Goal: Transaction & Acquisition: Purchase product/service

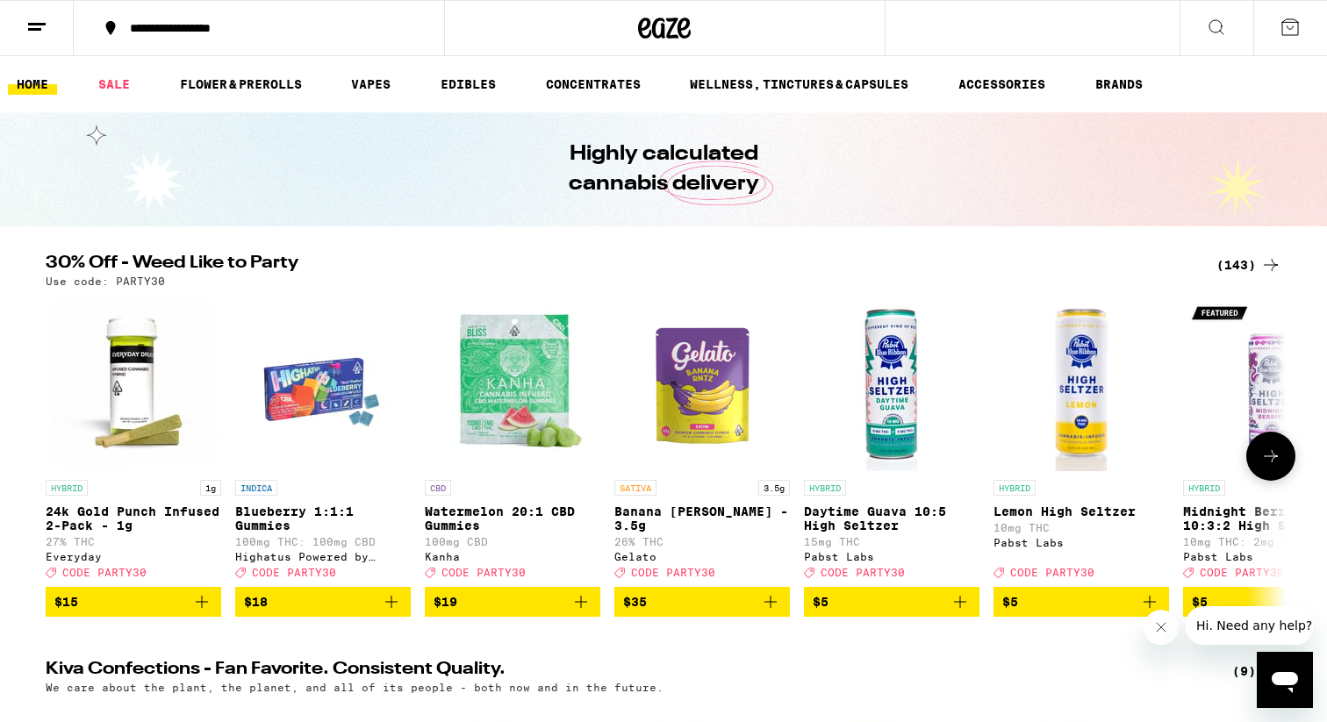
click at [213, 310] on img "Open page for 24k Gold Punch Infused 2-Pack - 1g from Everyday" at bounding box center [134, 384] width 176 height 176
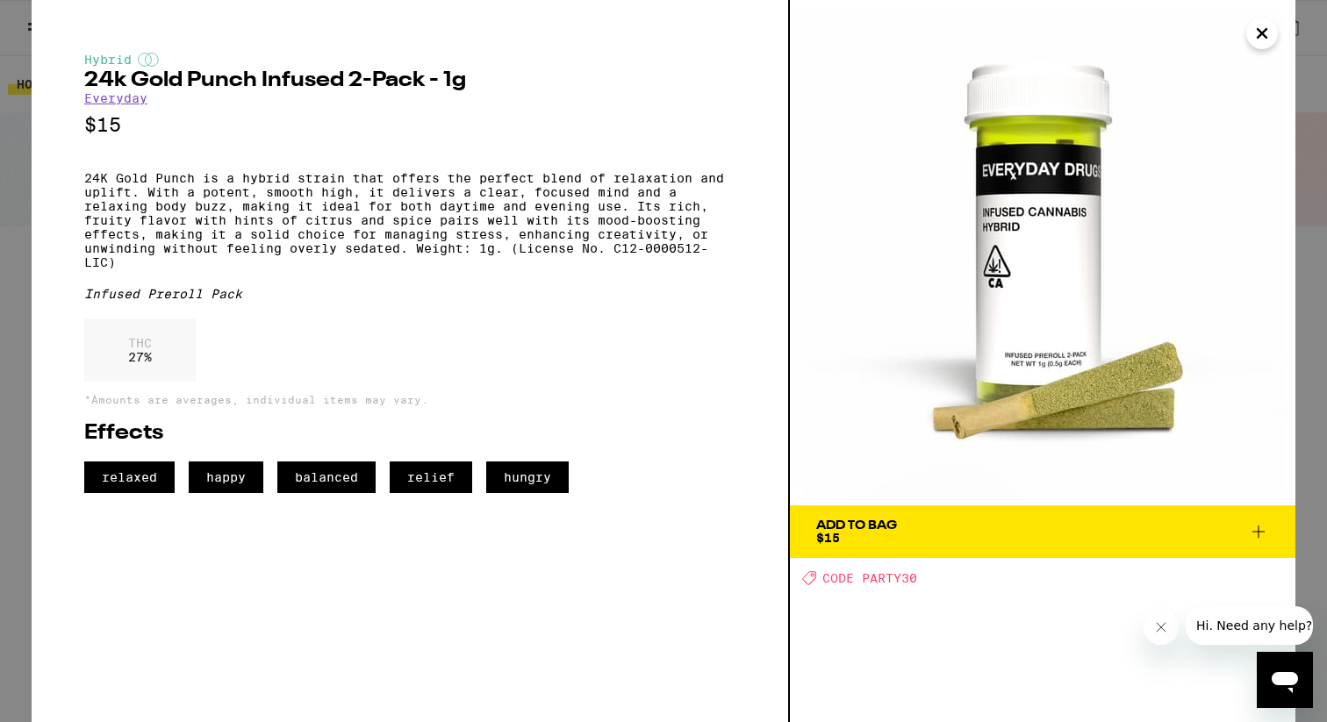
click at [1269, 41] on icon "Close" at bounding box center [1262, 33] width 21 height 26
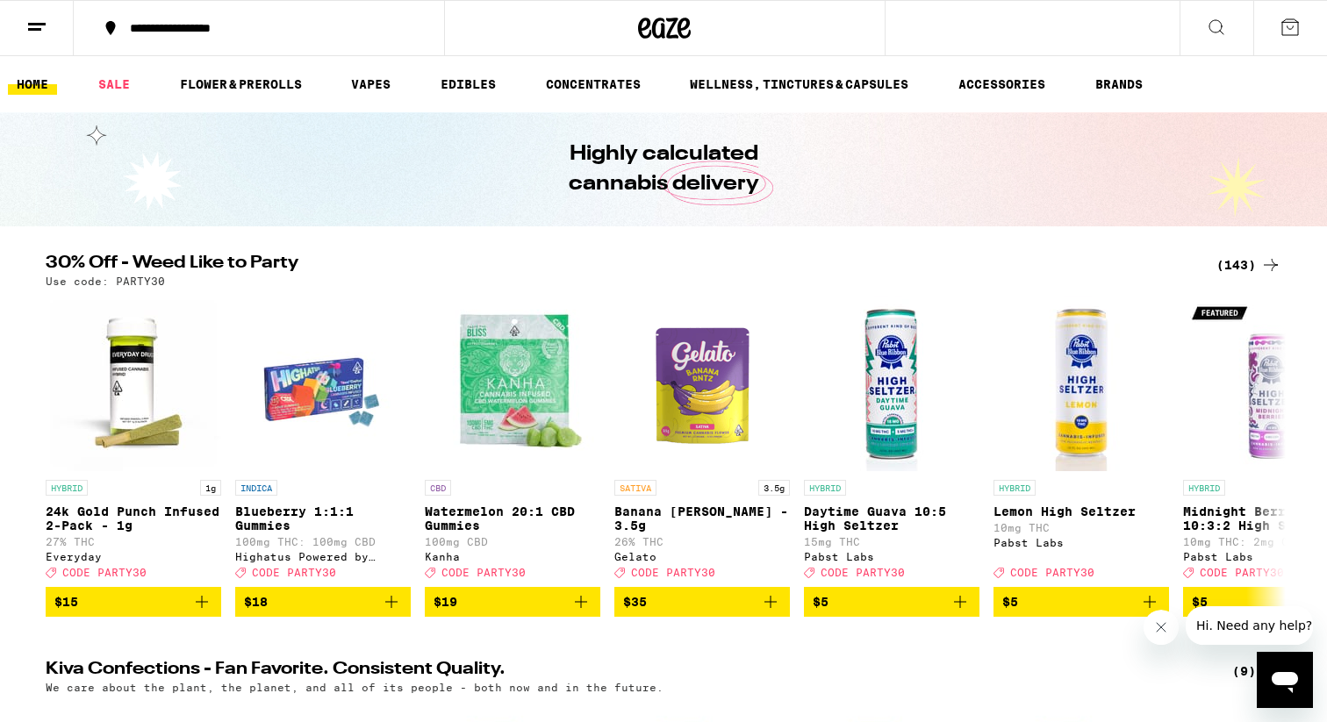
click at [1256, 263] on div "(143)" at bounding box center [1249, 265] width 65 height 21
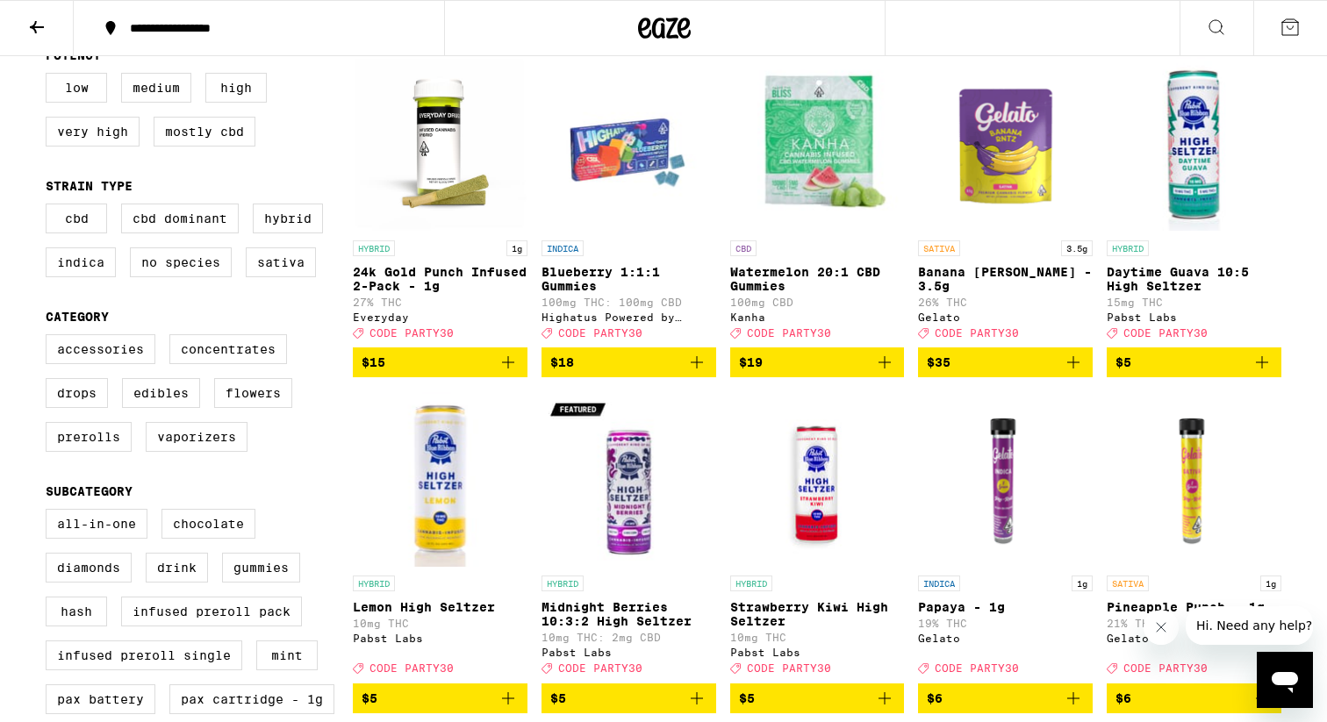
scroll to position [208, 0]
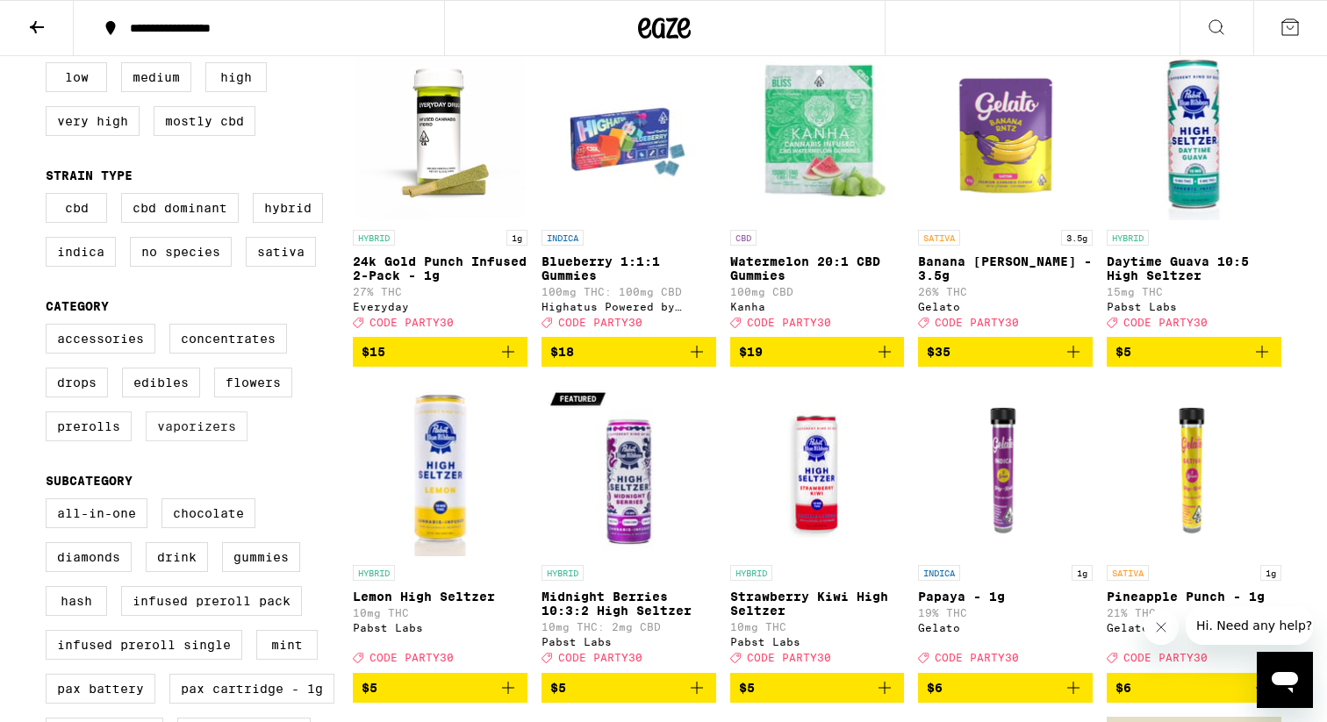
click at [175, 442] on label "Vaporizers" at bounding box center [197, 427] width 102 height 30
click at [50, 327] on input "Vaporizers" at bounding box center [49, 327] width 1 height 1
checkbox input "true"
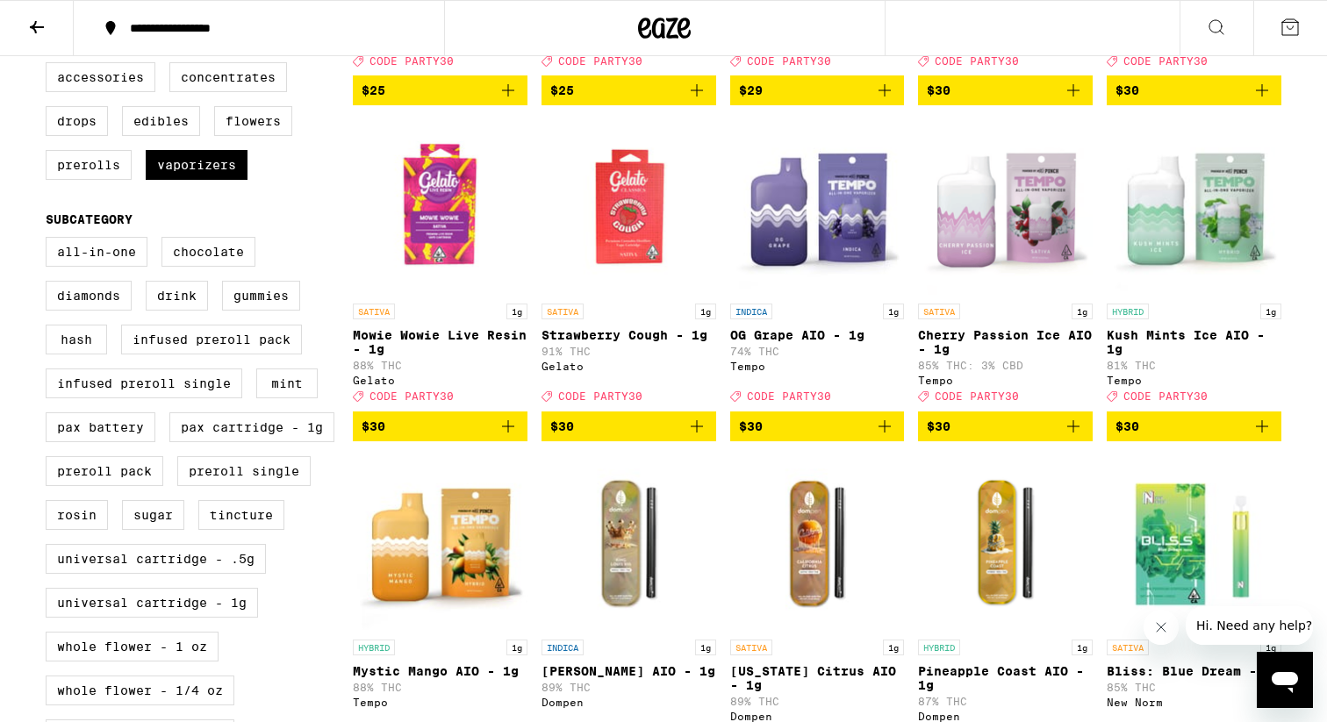
scroll to position [475, 0]
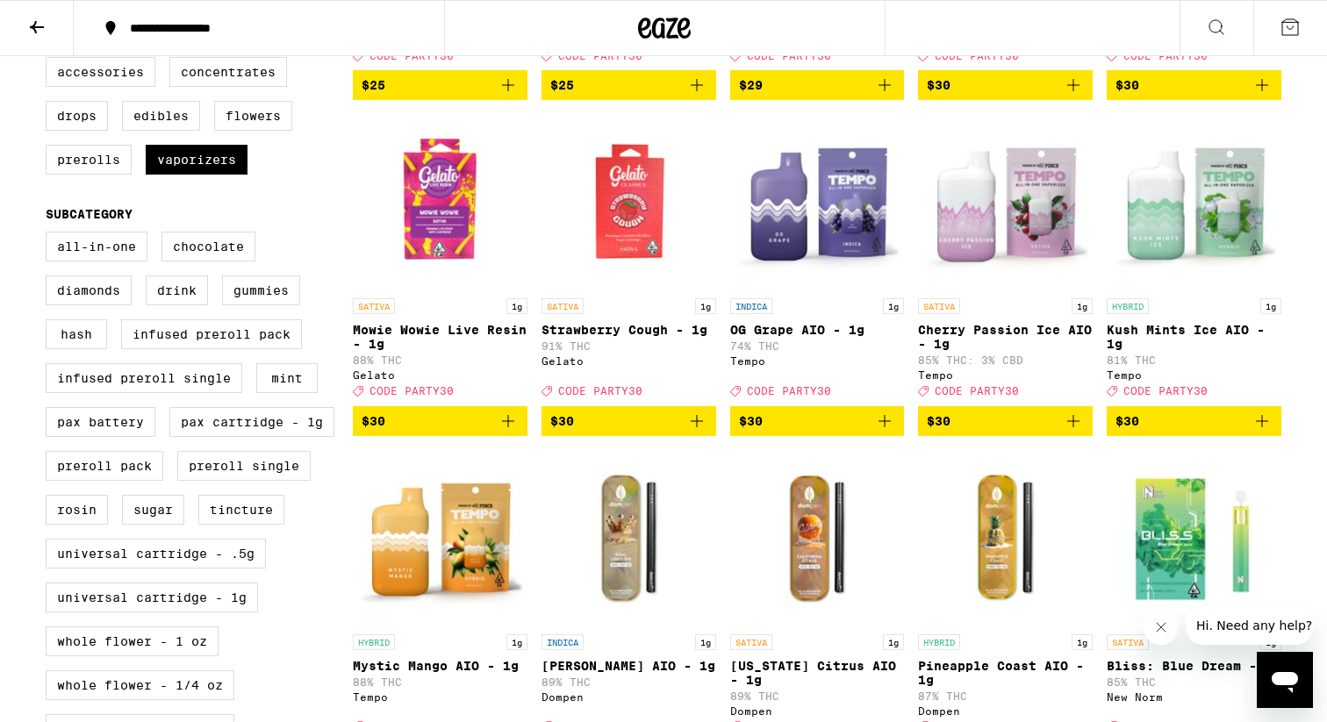
click at [1080, 432] on icon "Add to bag" at bounding box center [1073, 421] width 21 height 21
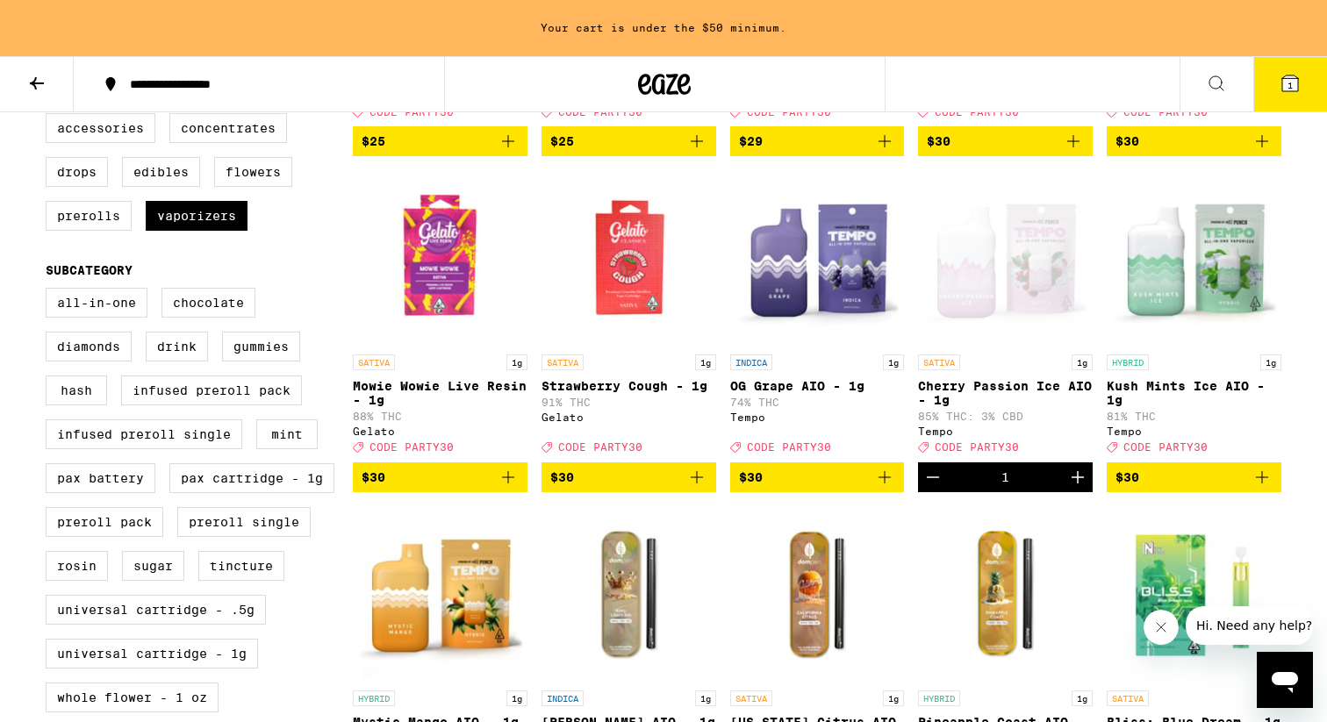
scroll to position [531, 0]
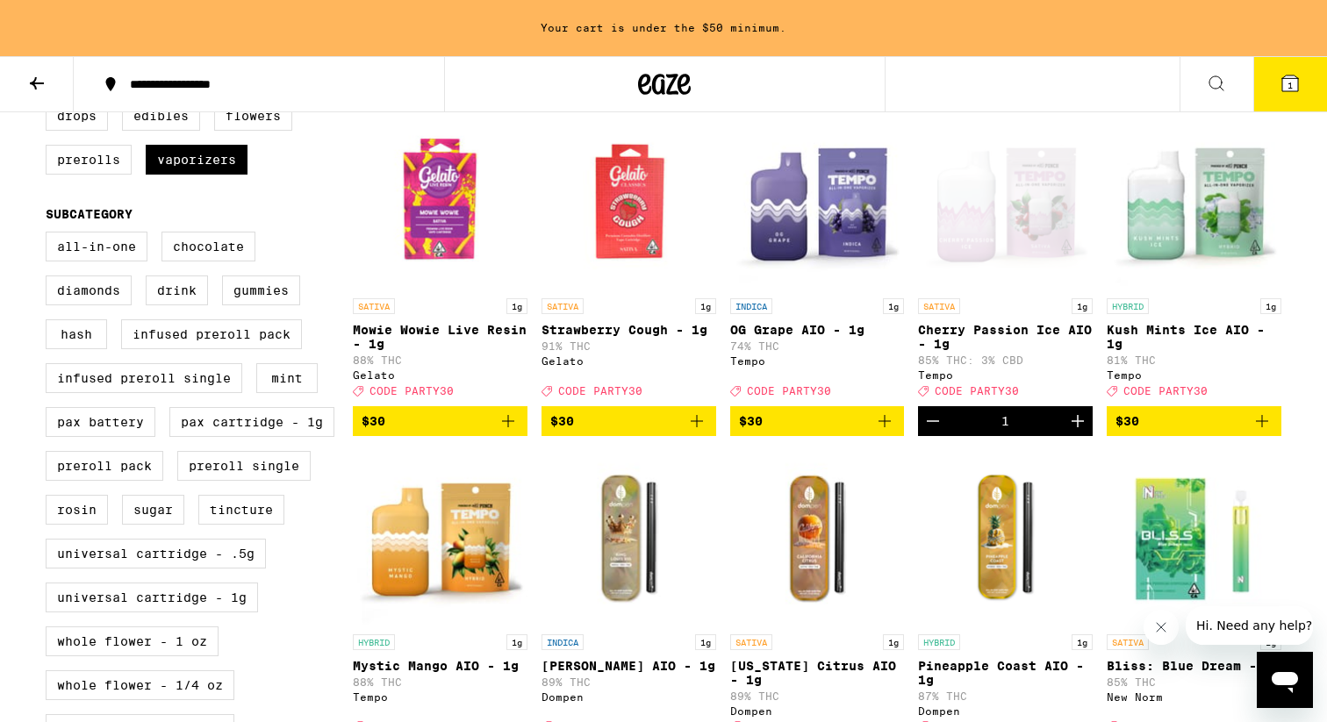
click at [1265, 432] on icon "Add to bag" at bounding box center [1262, 421] width 21 height 21
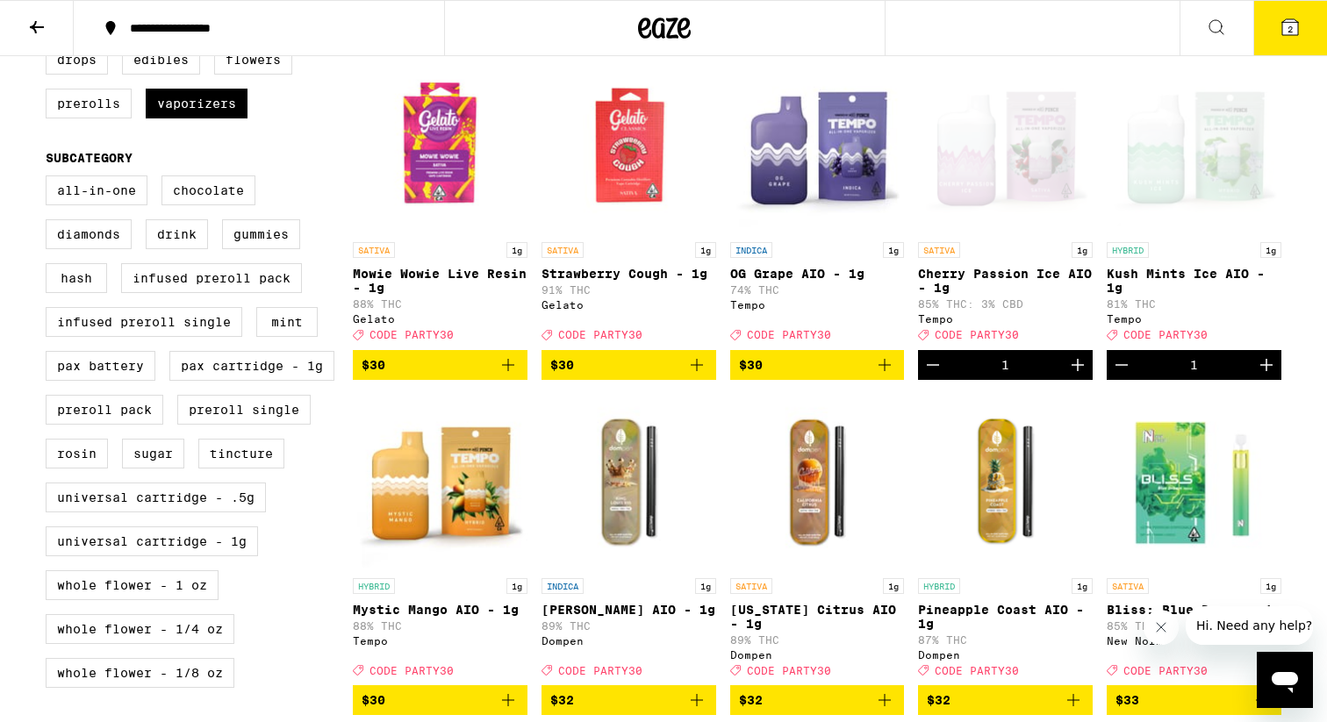
scroll to position [475, 0]
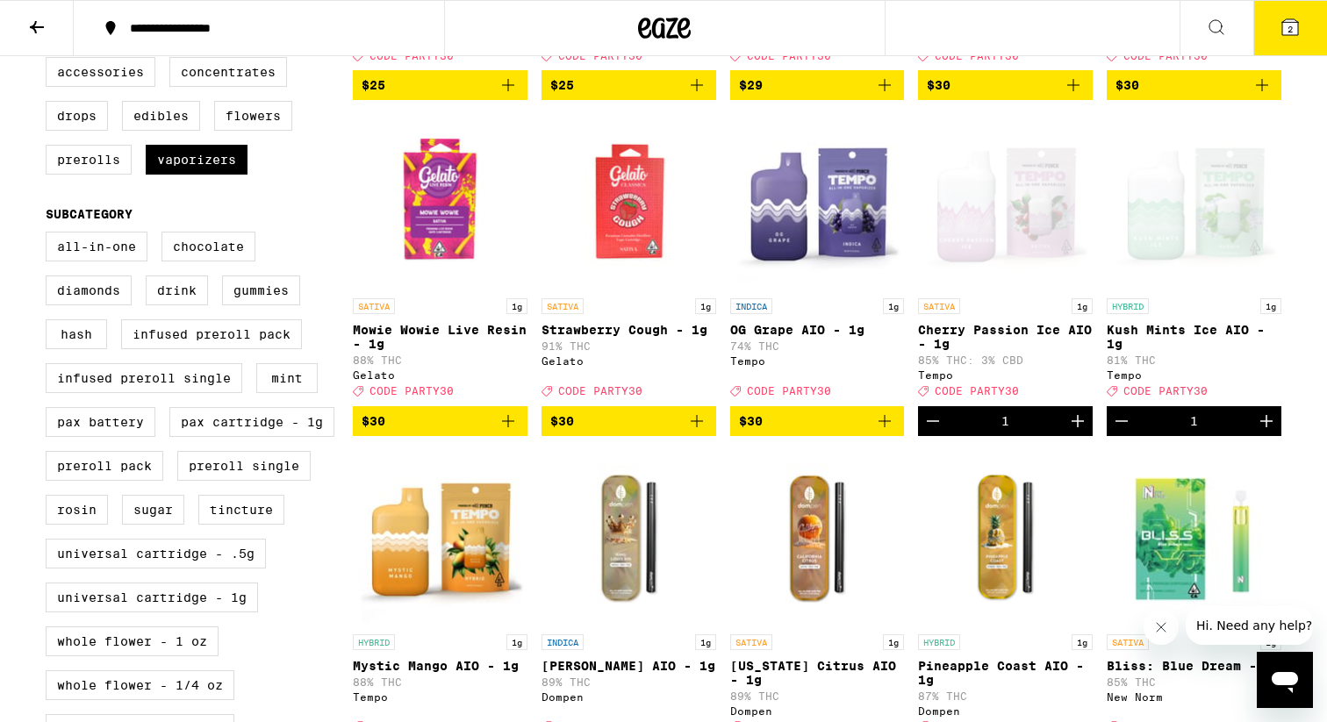
click at [892, 432] on icon "Add to bag" at bounding box center [884, 421] width 21 height 21
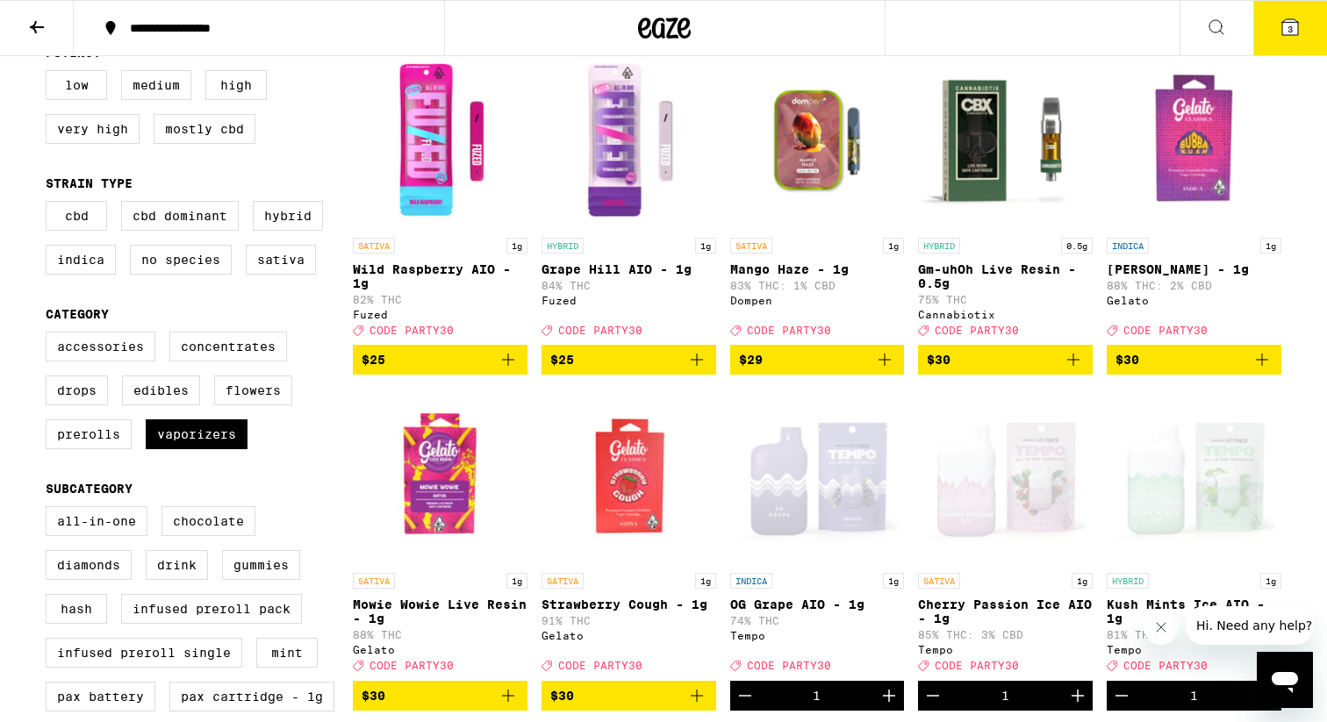
scroll to position [204, 0]
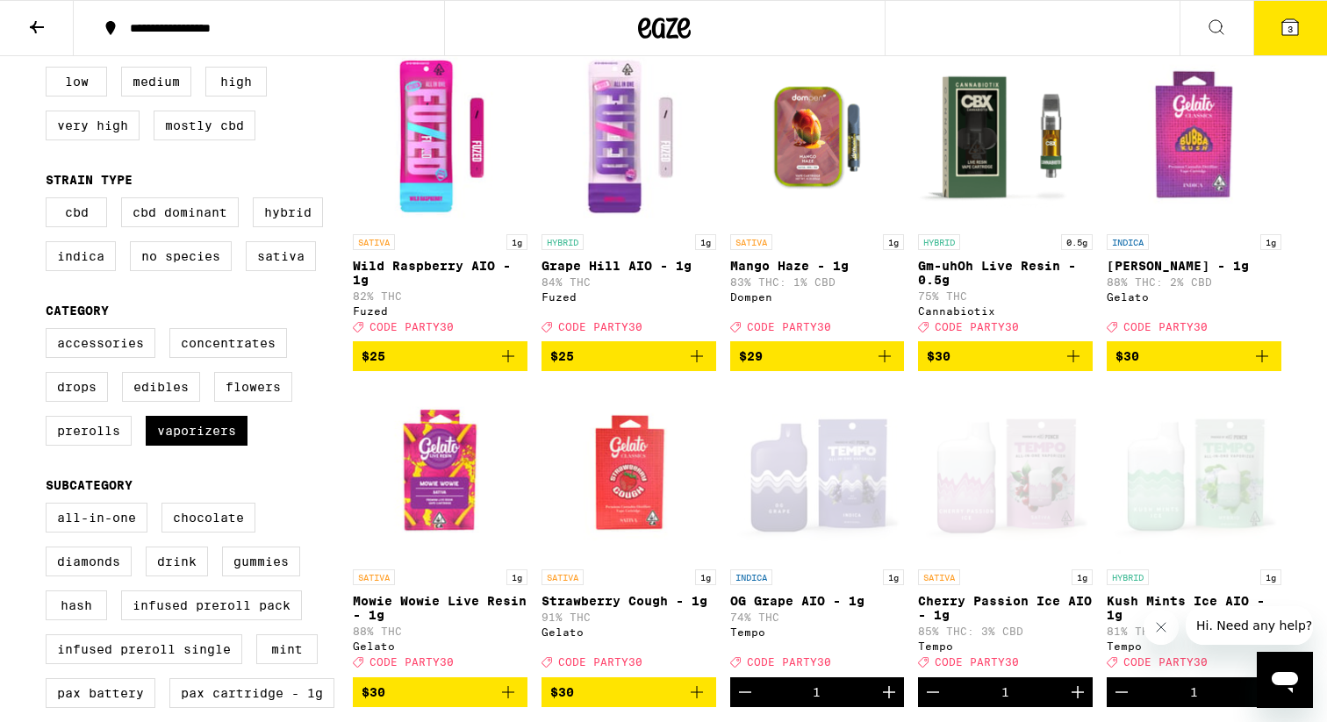
click at [1290, 22] on icon at bounding box center [1291, 27] width 16 height 16
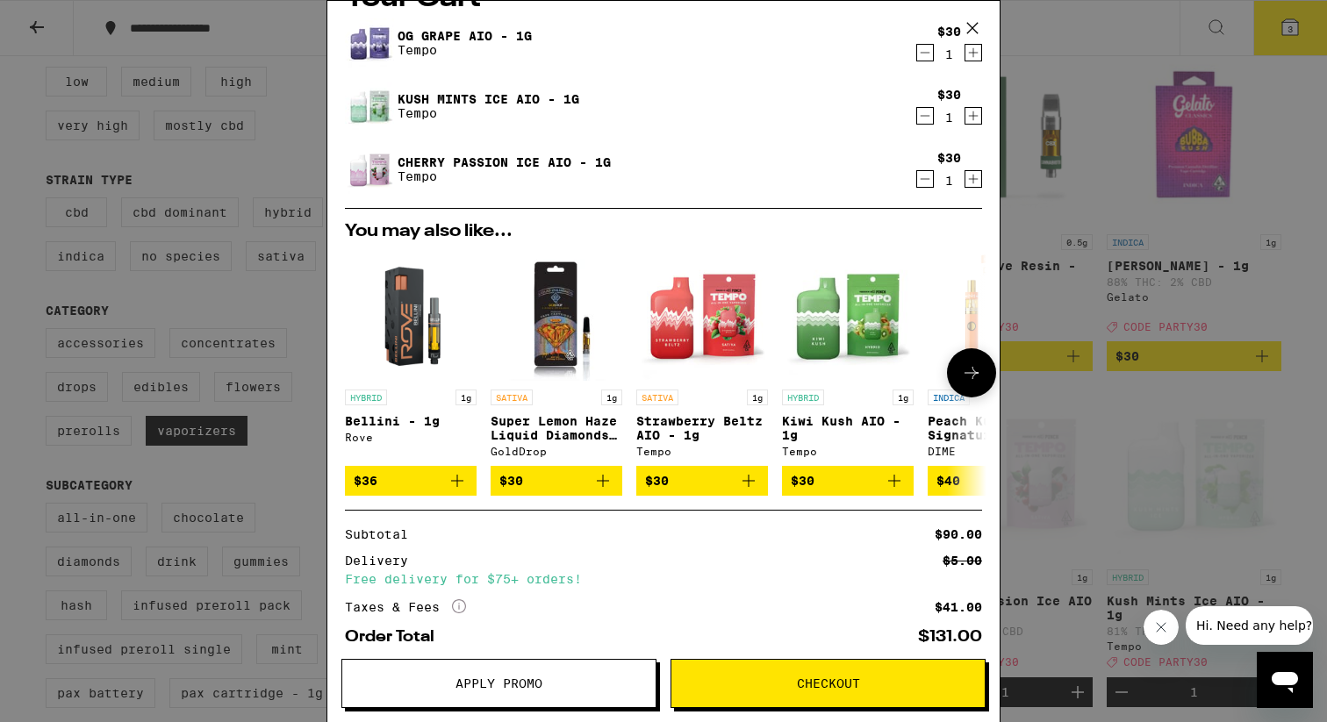
scroll to position [25, 0]
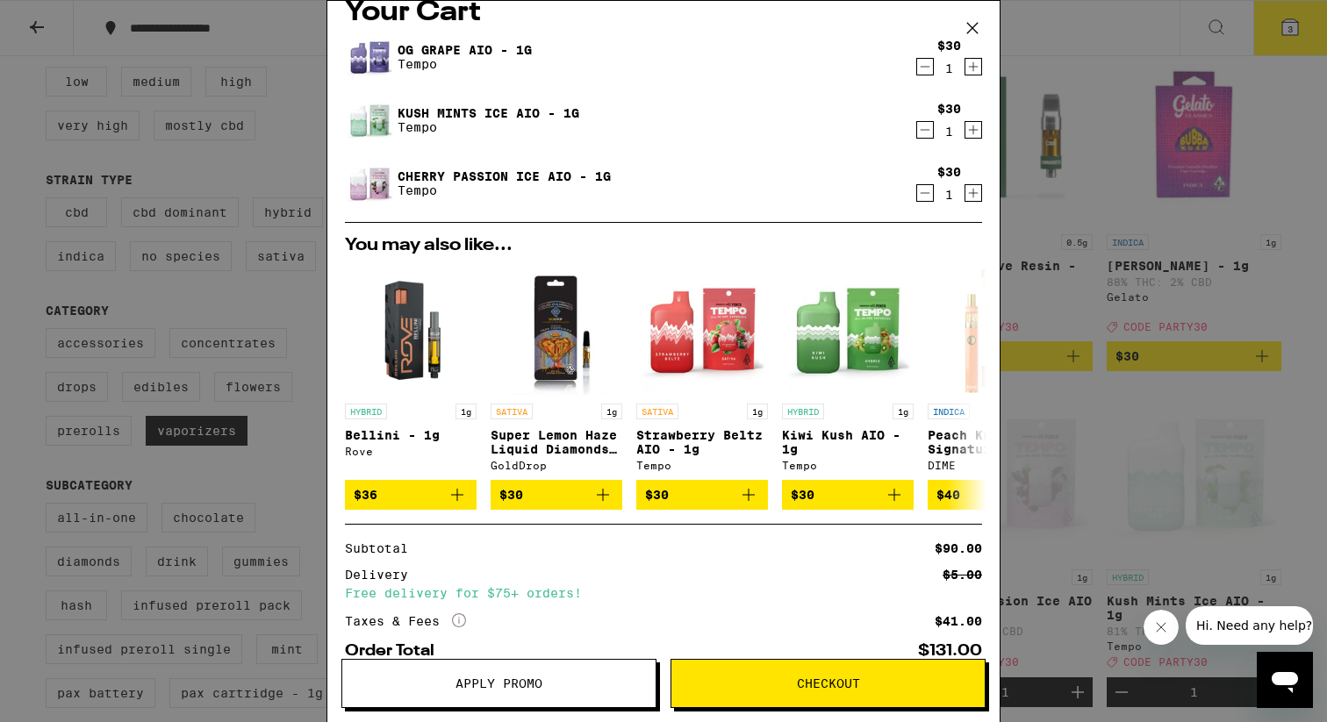
click at [481, 109] on link "Kush Mints Ice AIO - 1g" at bounding box center [489, 113] width 182 height 14
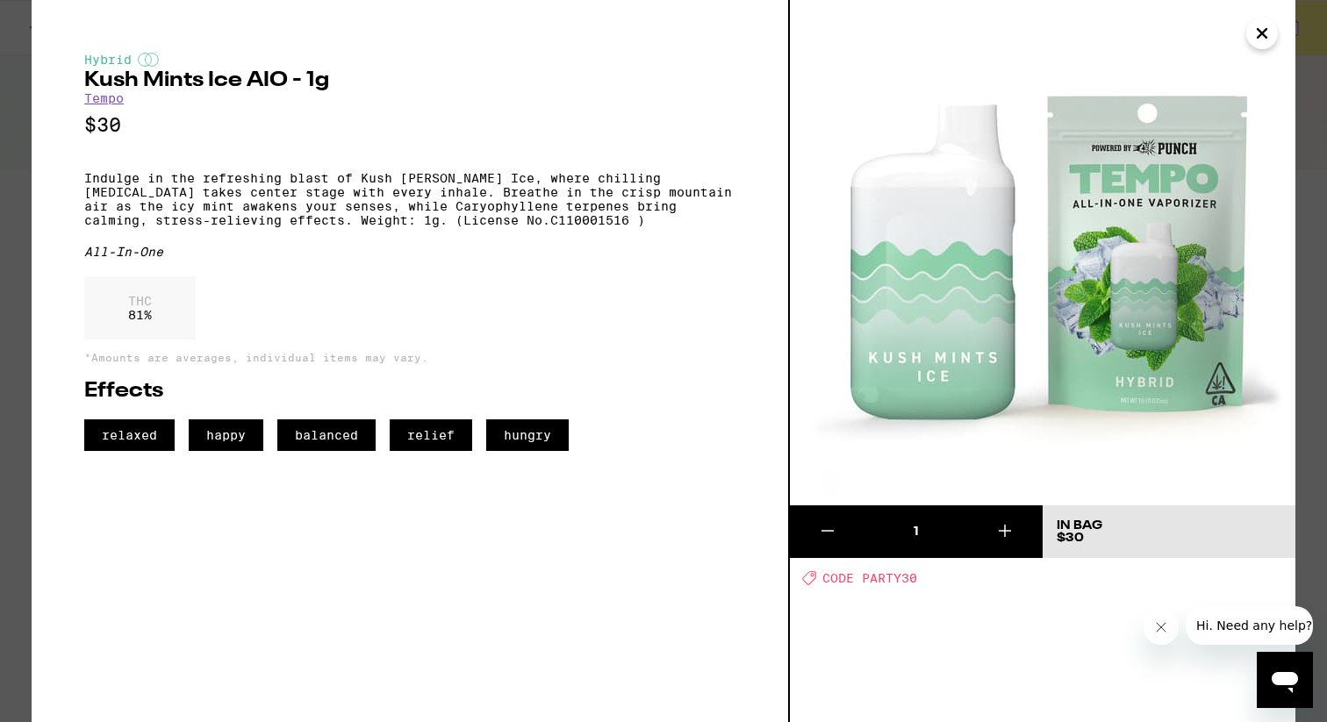
click at [1255, 37] on icon "Close" at bounding box center [1262, 33] width 21 height 26
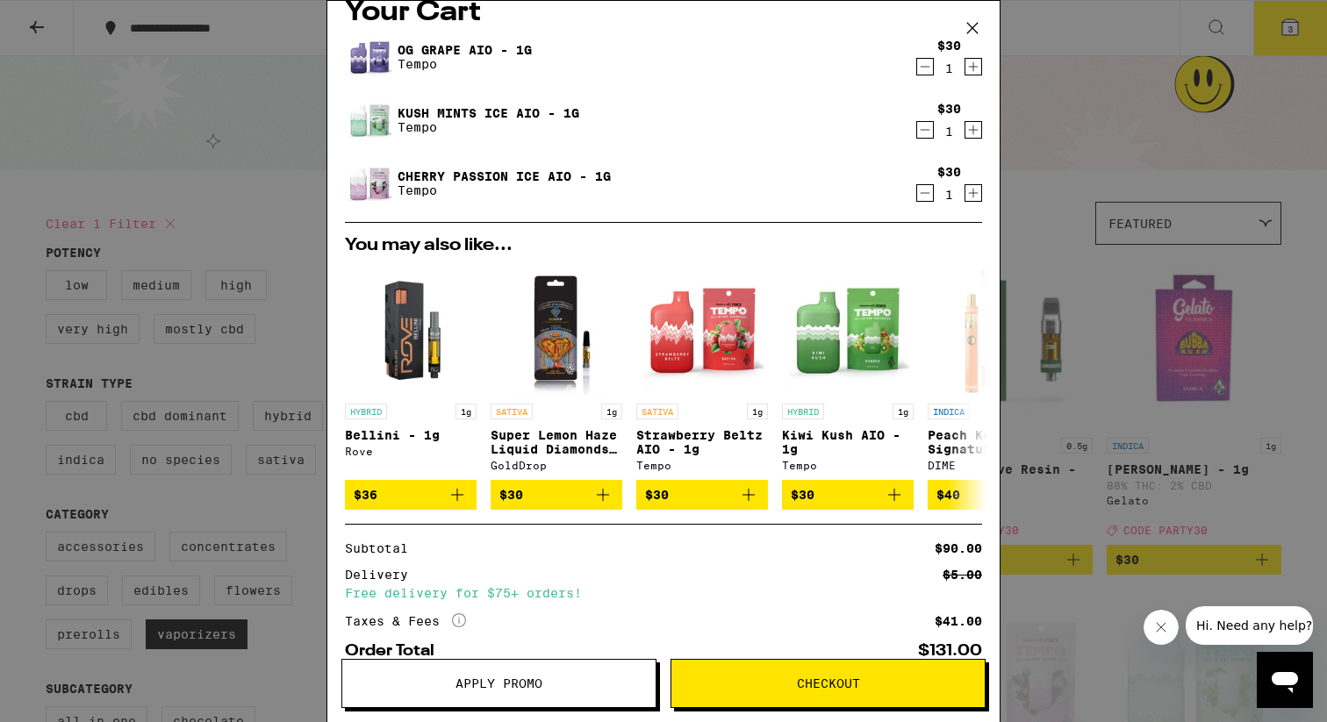
click at [454, 686] on span "Apply Promo" at bounding box center [498, 684] width 313 height 12
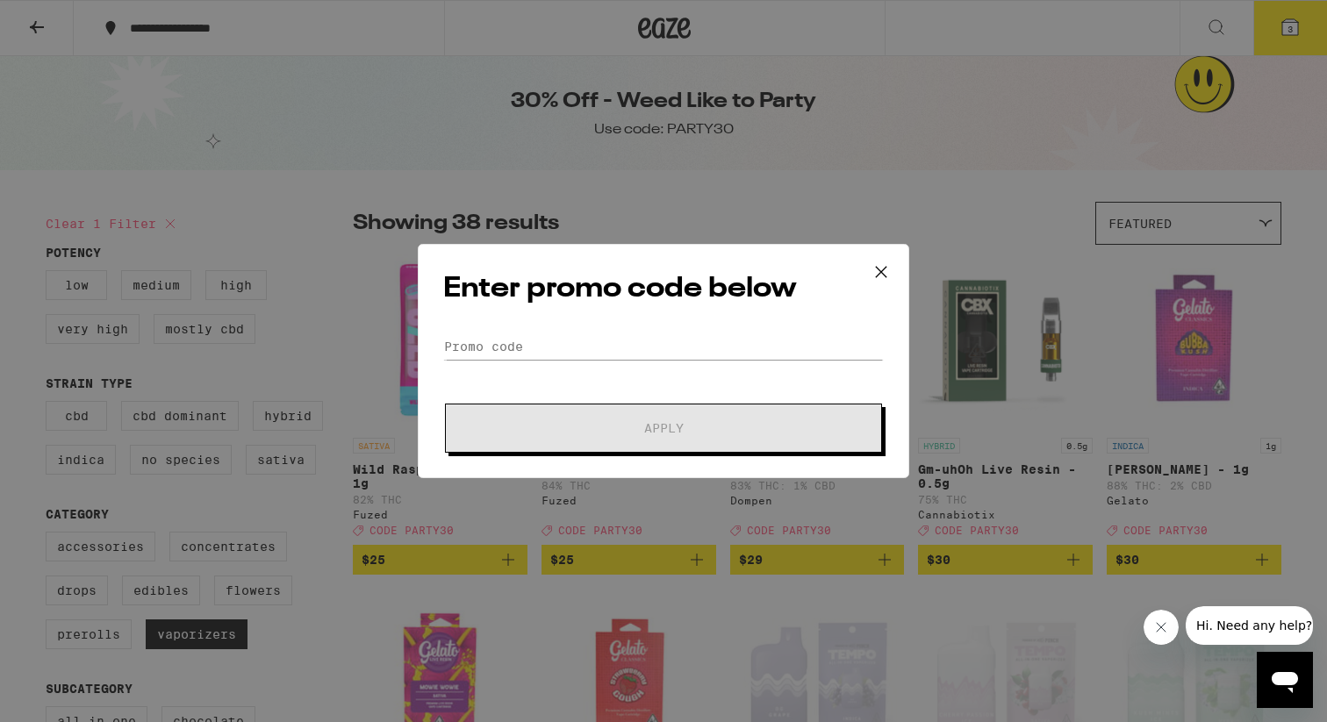
click at [696, 332] on div "Enter promo code below Promo Code Apply" at bounding box center [664, 361] width 492 height 234
click at [689, 344] on input "Promo Code" at bounding box center [663, 347] width 441 height 26
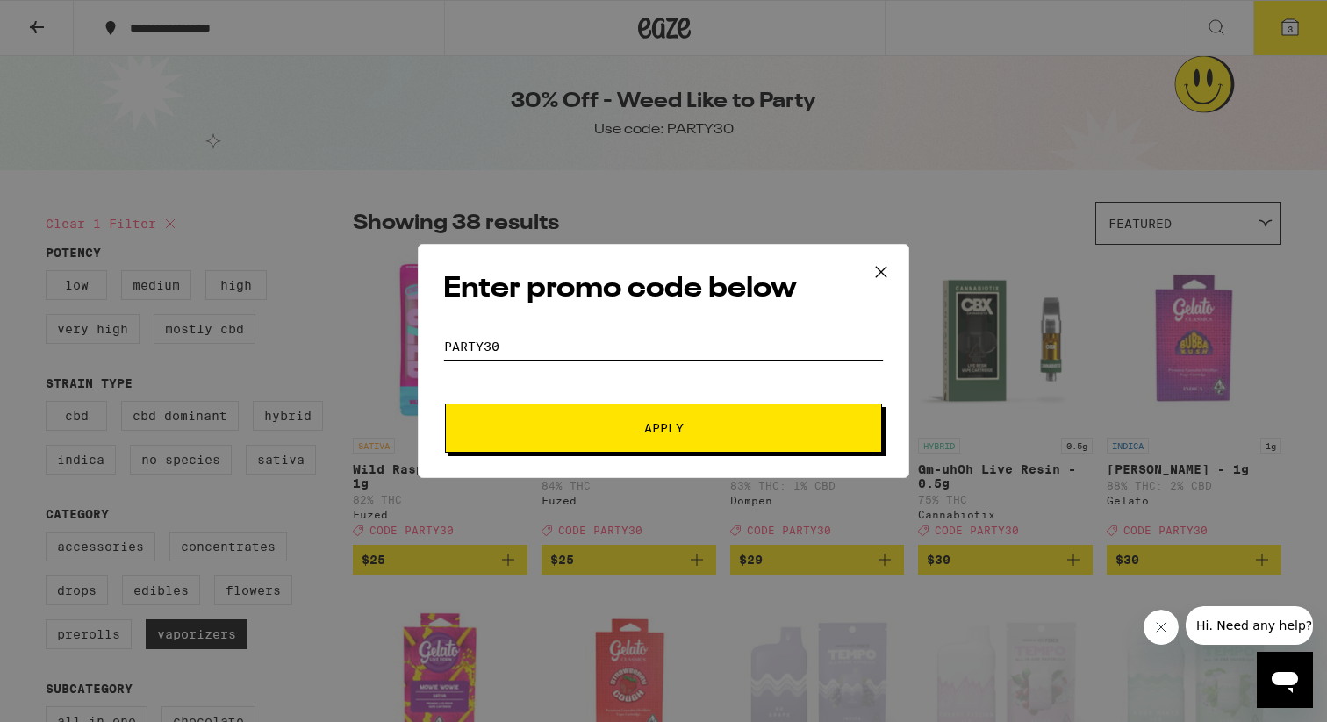
type input "party30"
click at [708, 427] on span "Apply" at bounding box center [664, 428] width 316 height 12
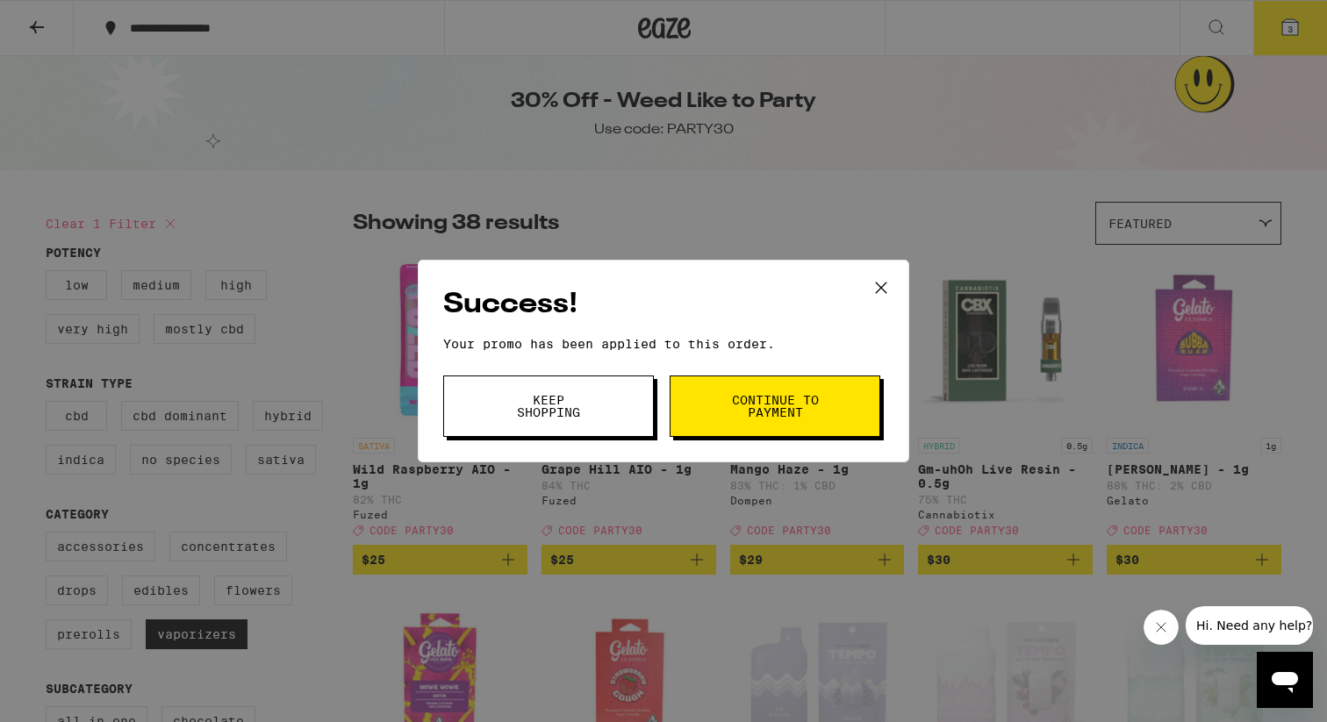
click at [876, 284] on icon at bounding box center [881, 288] width 26 height 26
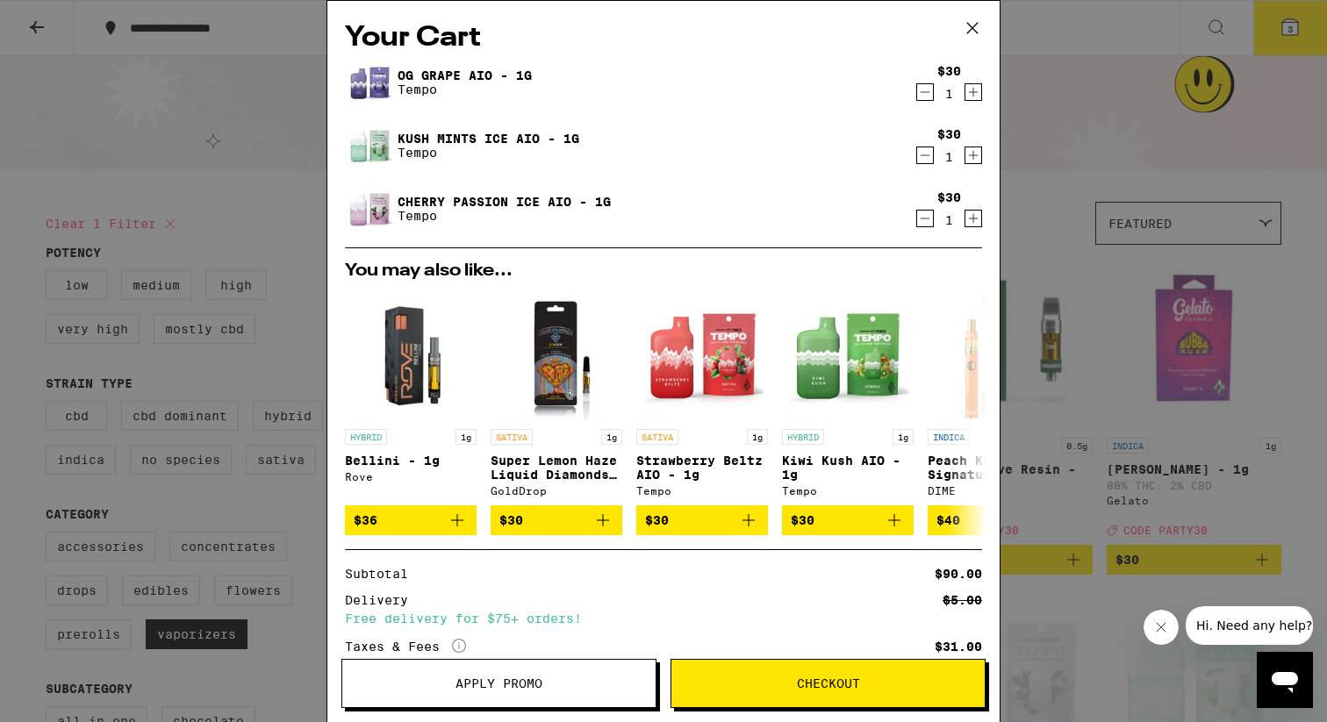
scroll to position [159, 0]
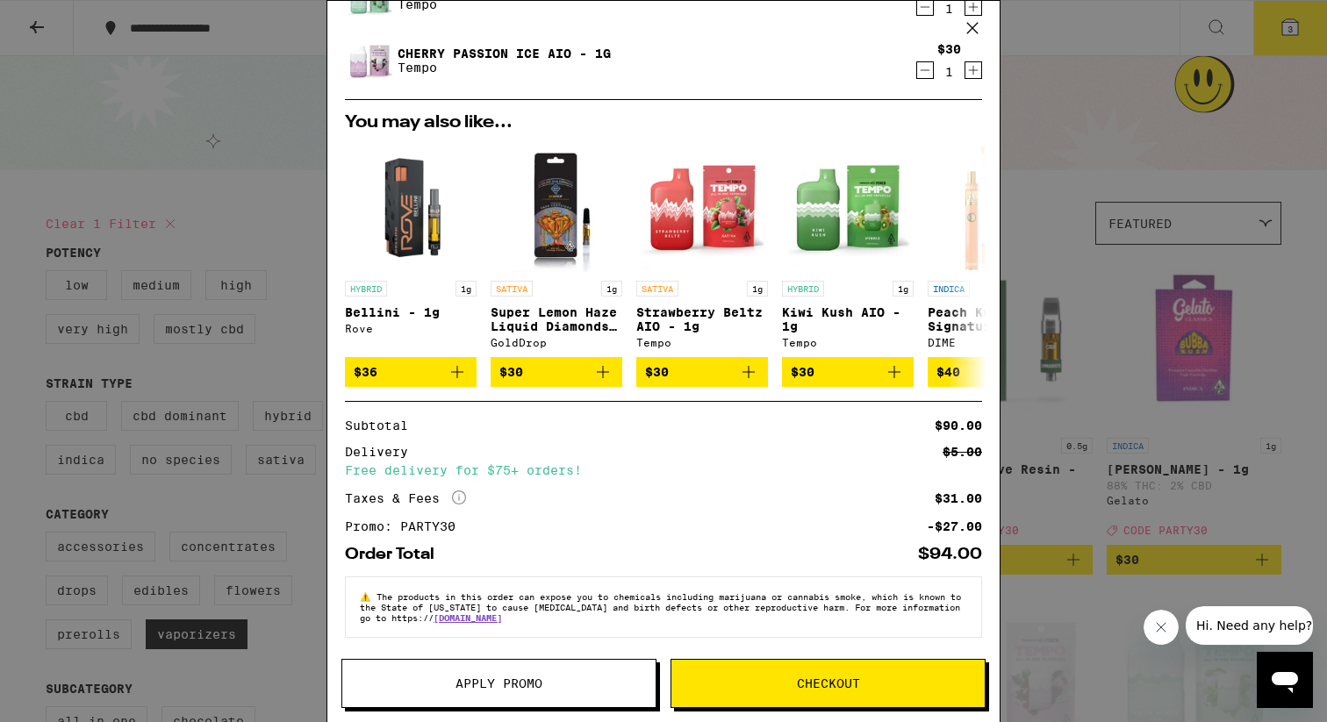
click at [787, 698] on button "Checkout" at bounding box center [828, 683] width 315 height 49
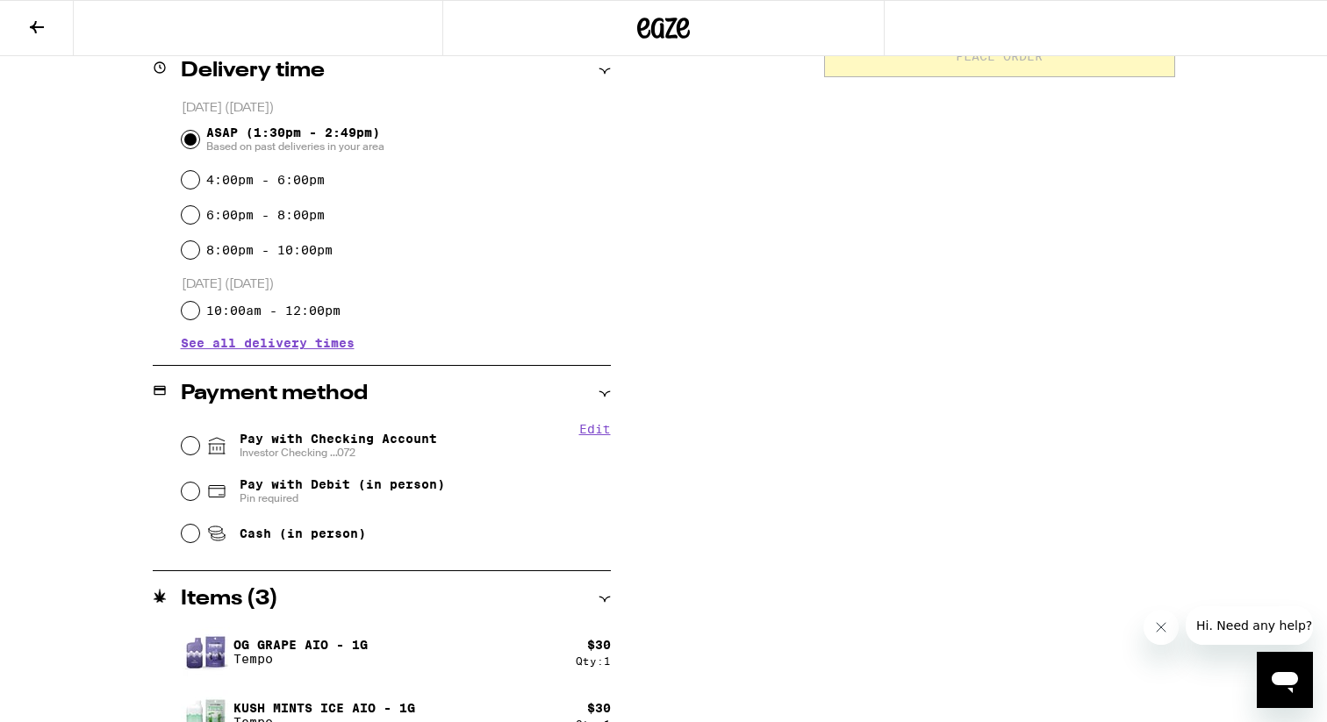
scroll to position [543, 0]
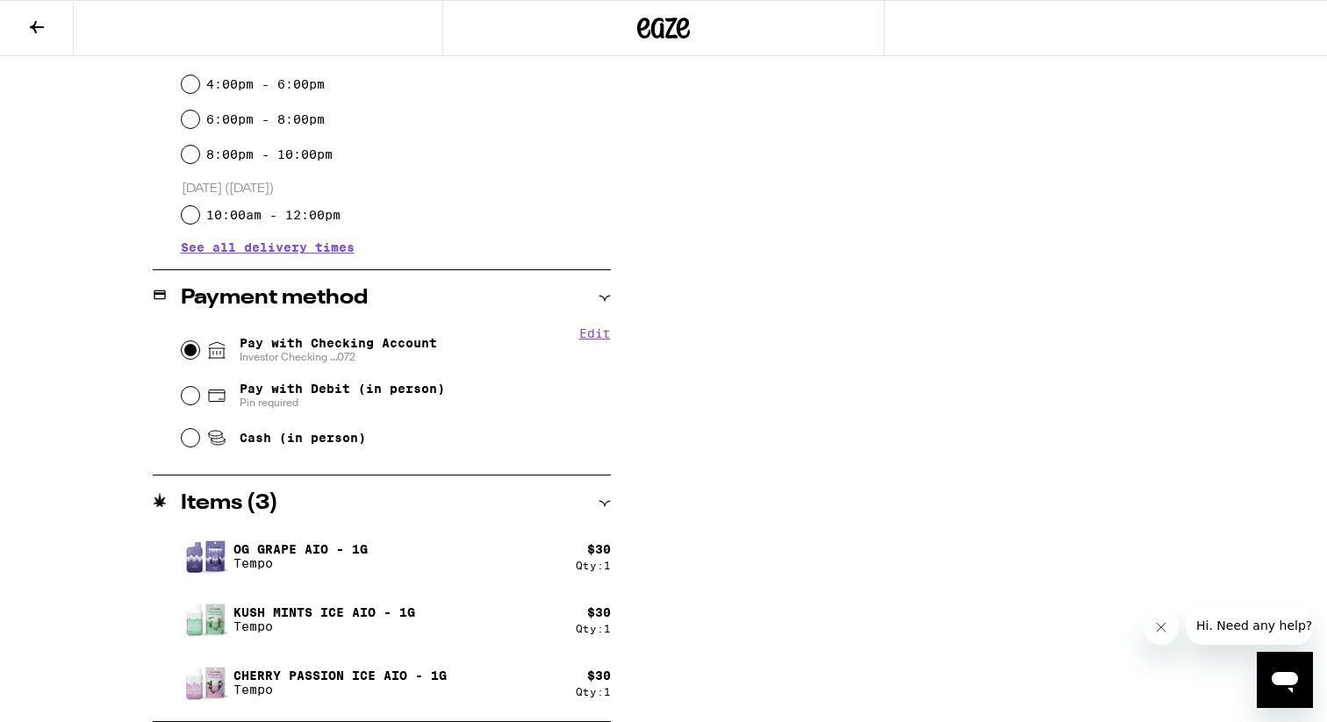
click at [195, 350] on input "Pay with Checking Account Investor Checking ...072" at bounding box center [191, 350] width 18 height 18
radio input "true"
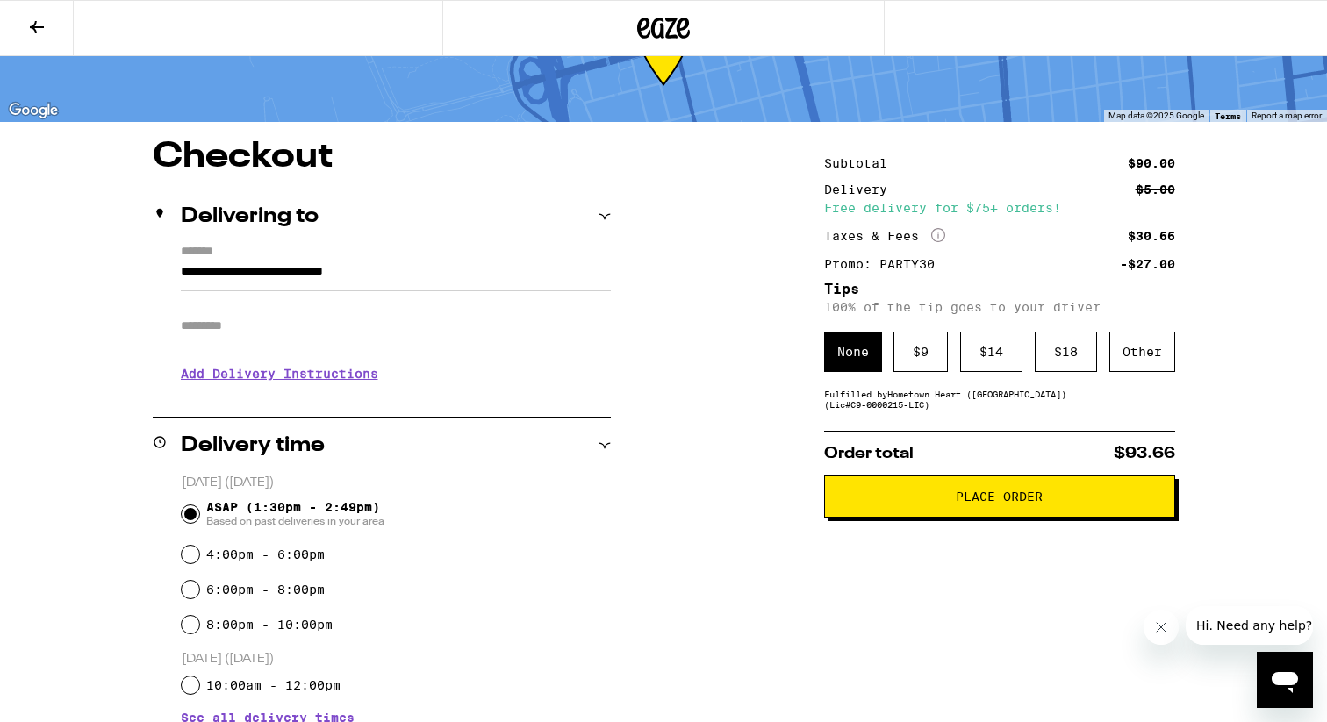
scroll to position [62, 0]
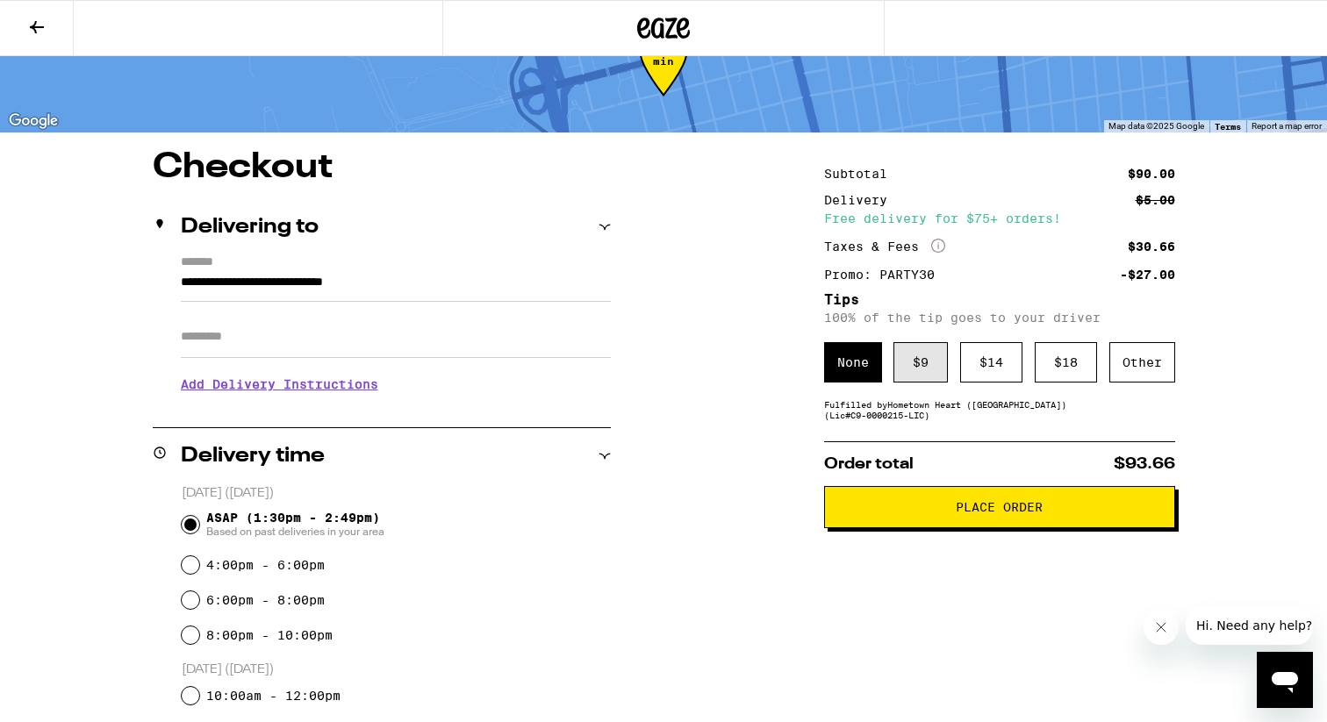
click at [916, 371] on div "$ 9" at bounding box center [921, 362] width 54 height 40
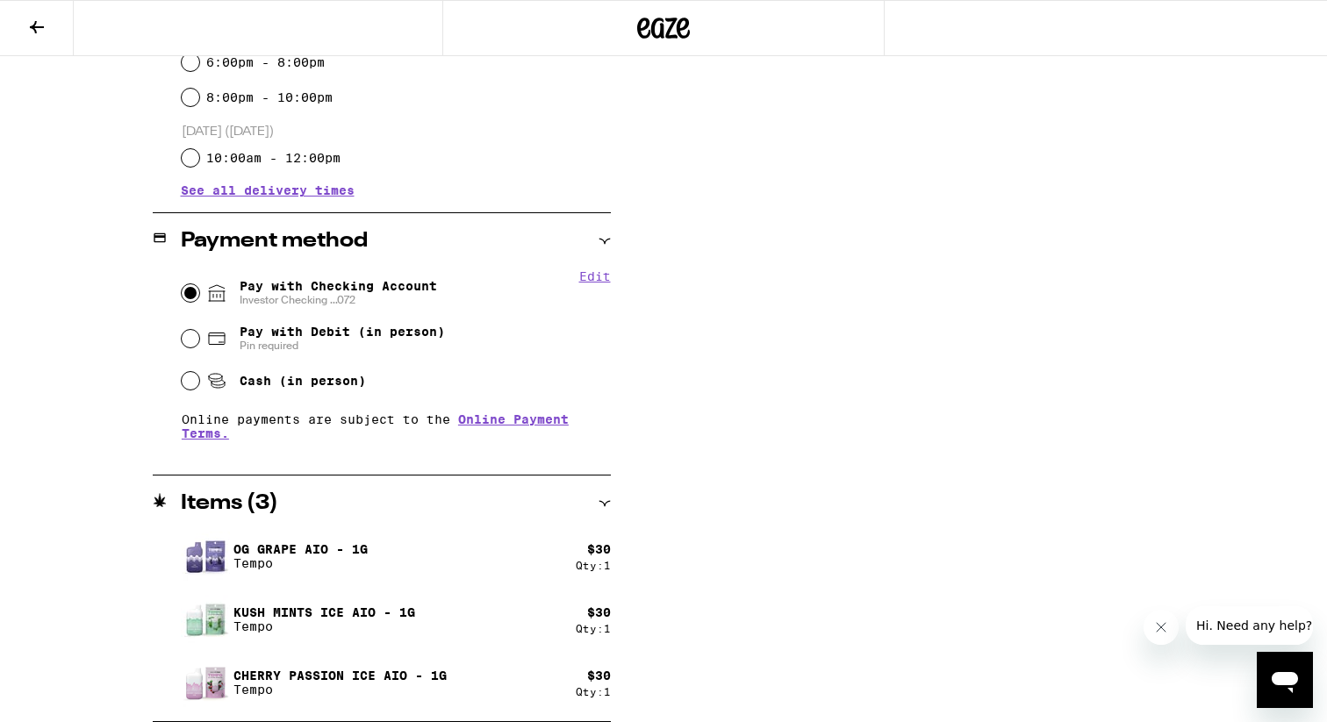
scroll to position [0, 0]
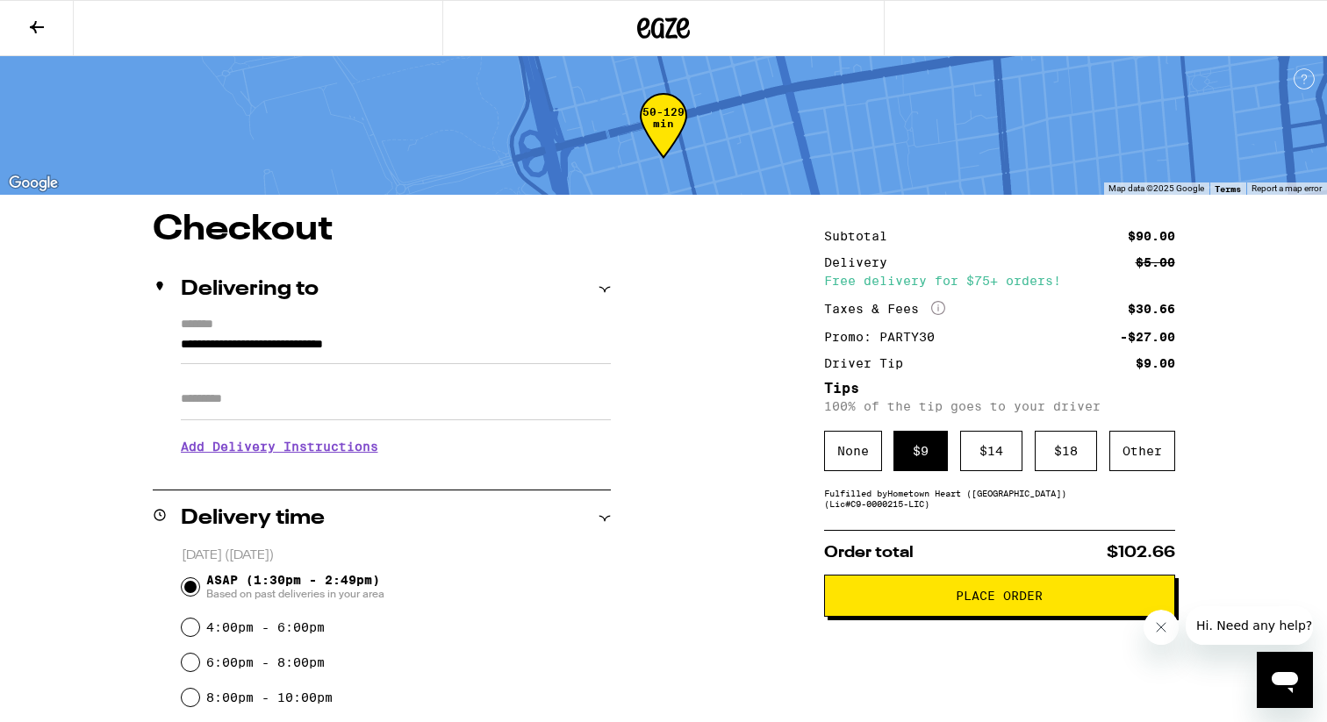
click at [32, 27] on icon at bounding box center [37, 27] width 14 height 12
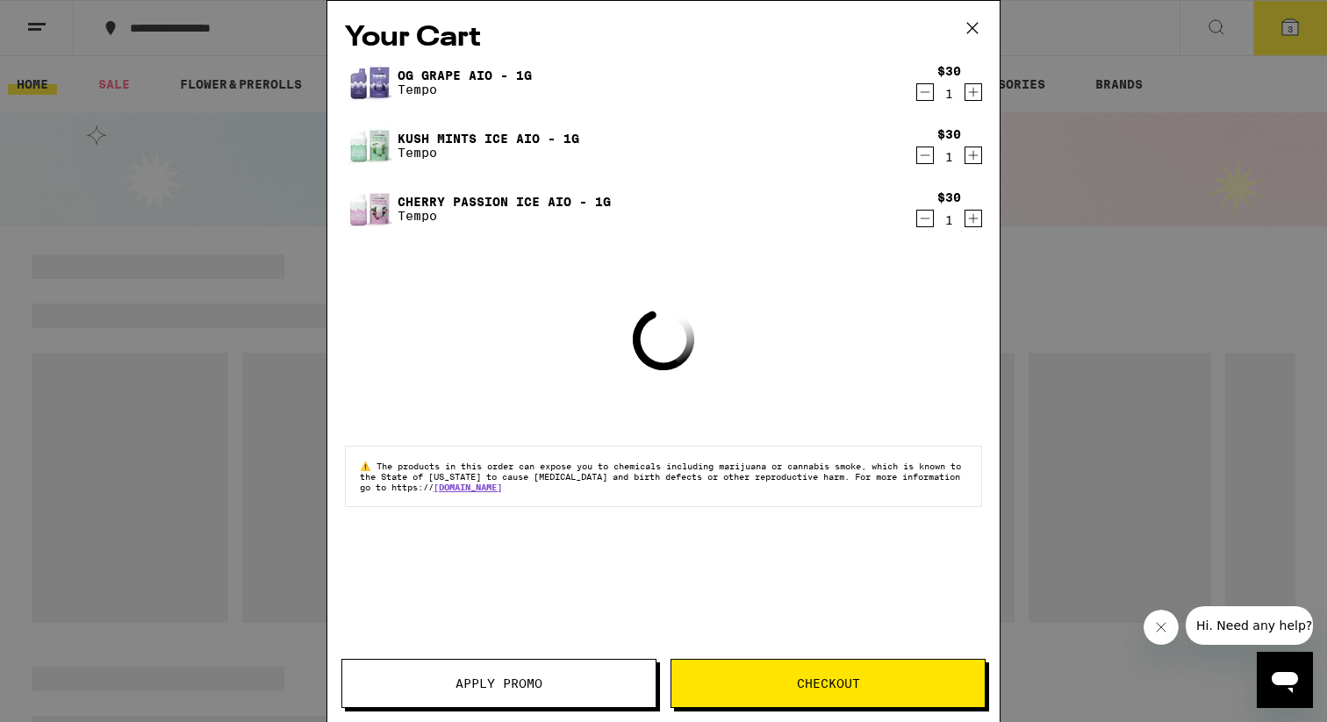
click at [965, 29] on icon at bounding box center [972, 28] width 26 height 26
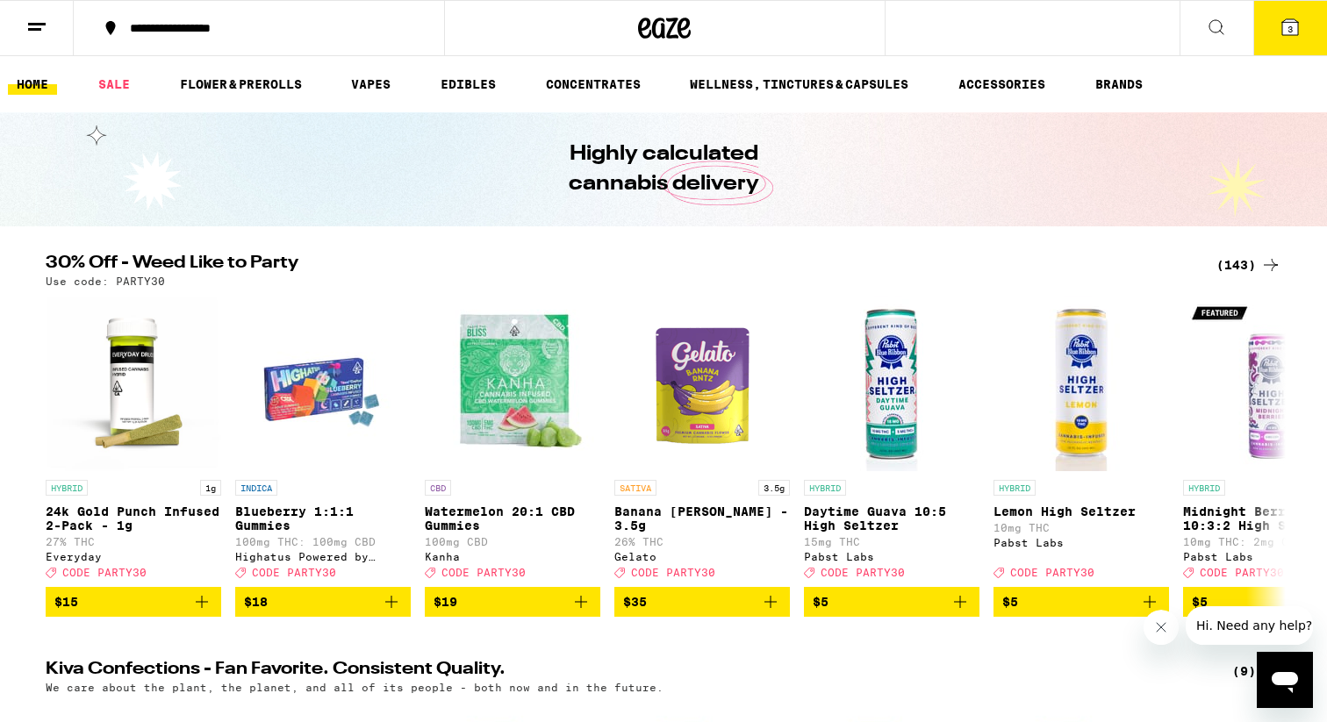
click at [1240, 274] on div "(143)" at bounding box center [1249, 265] width 65 height 21
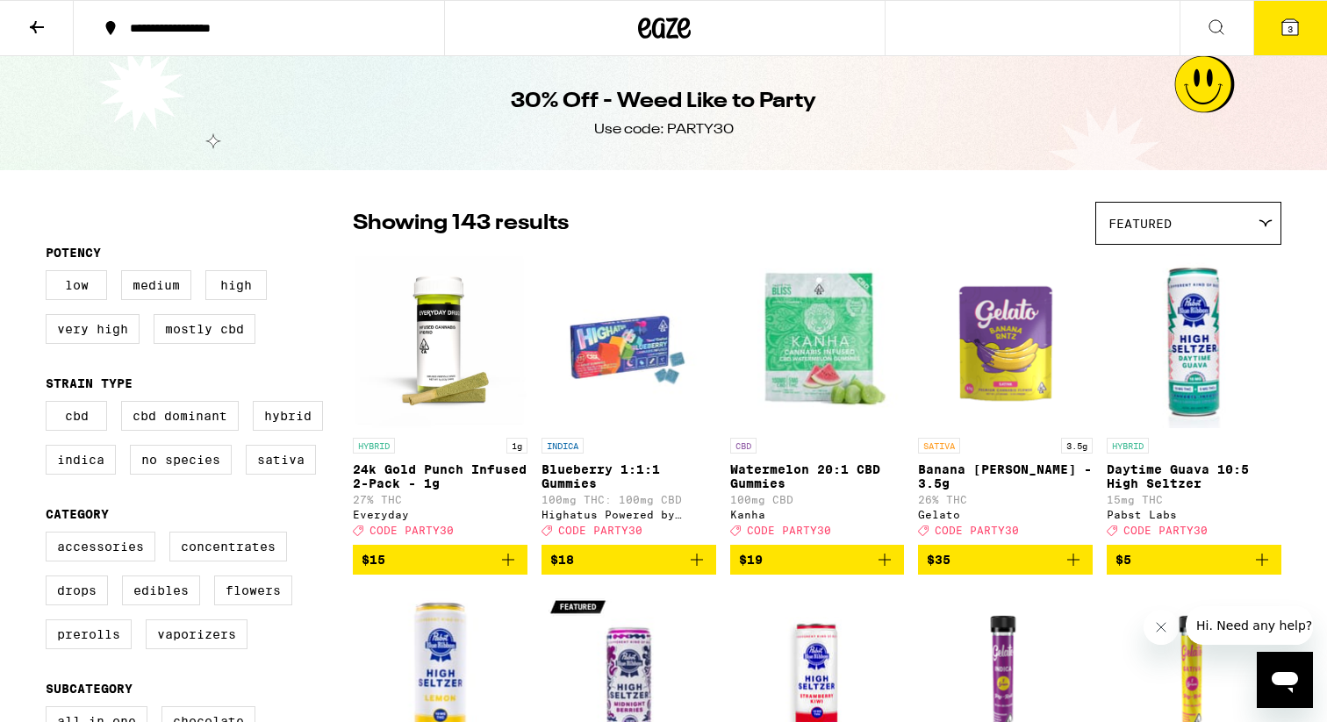
click at [1219, 234] on div "Featured" at bounding box center [1188, 223] width 184 height 41
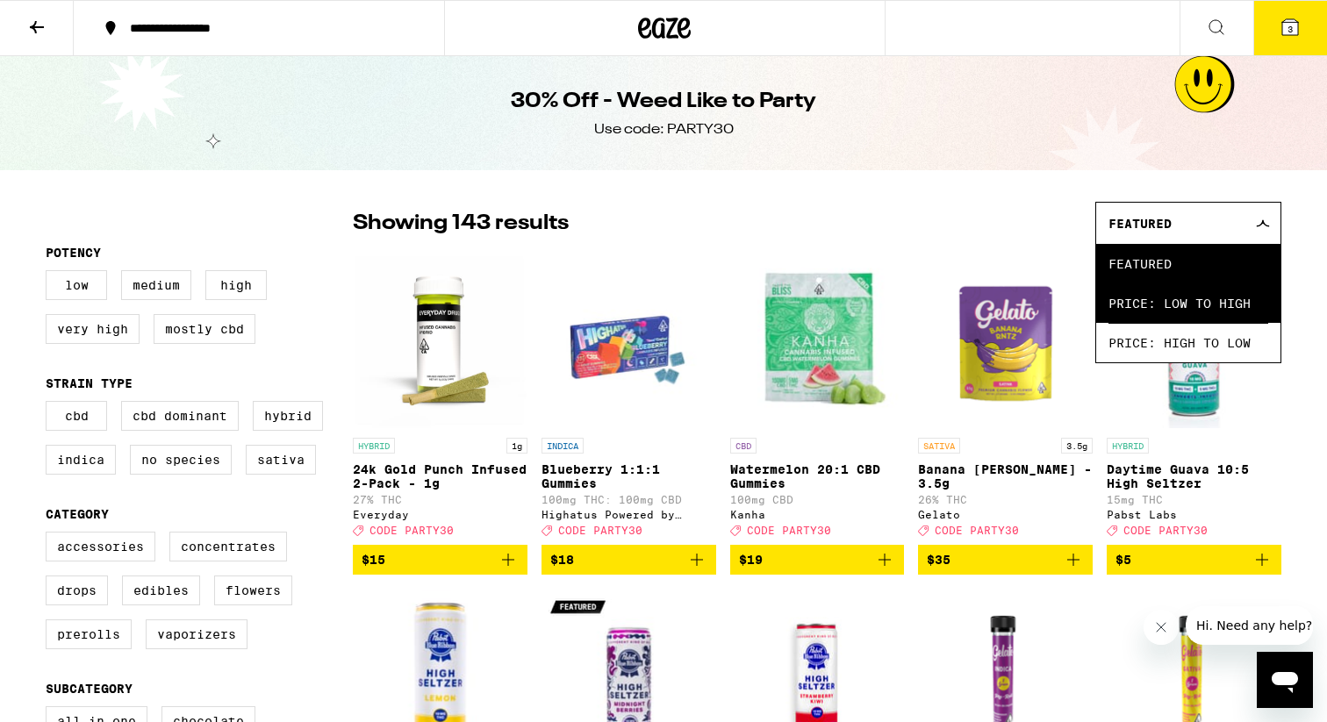
click at [1168, 302] on span "Price: Low to High" at bounding box center [1189, 304] width 160 height 40
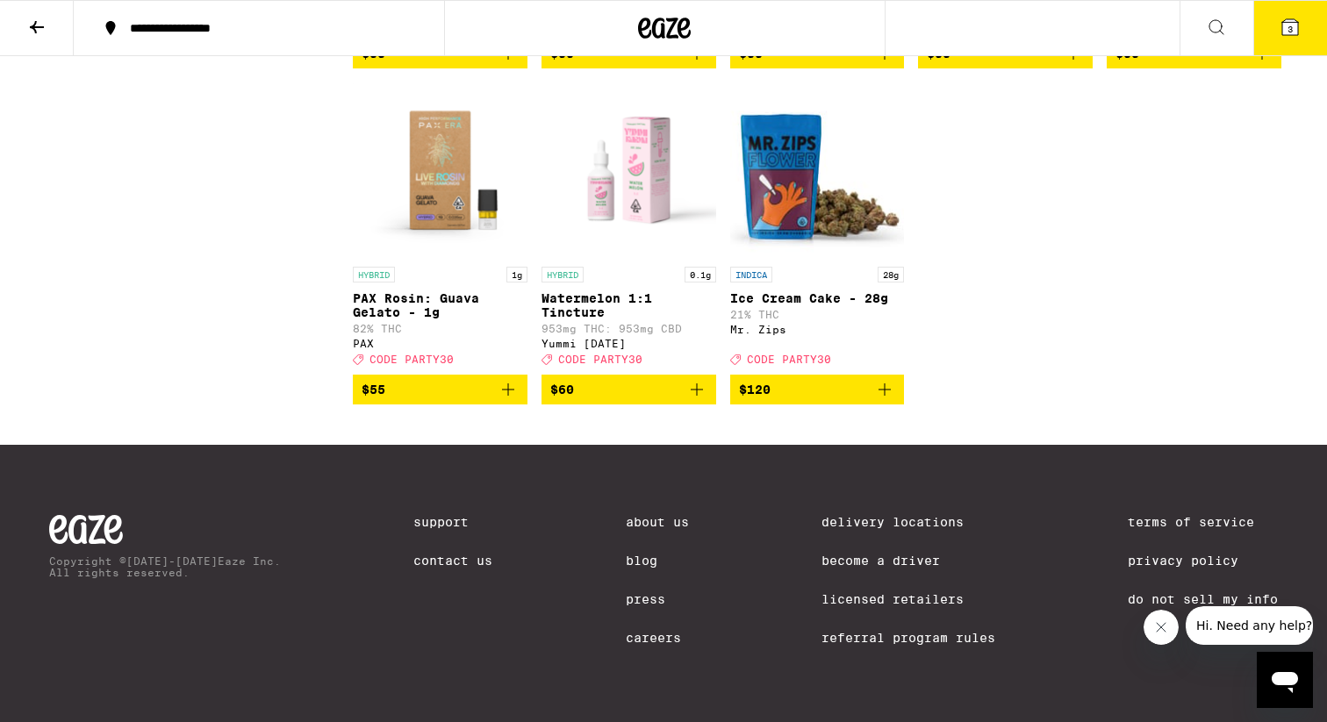
scroll to position [9686, 0]
click at [1290, 27] on span "3" at bounding box center [1290, 29] width 5 height 11
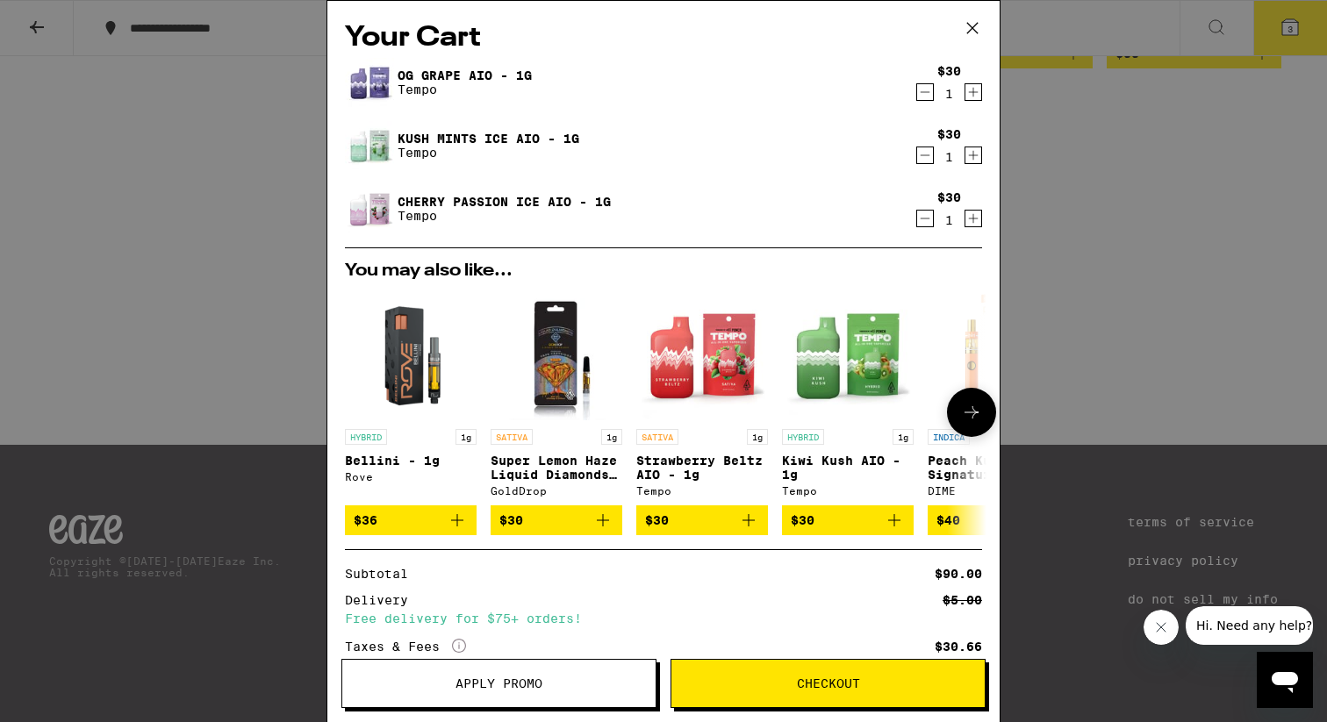
scroll to position [185, 0]
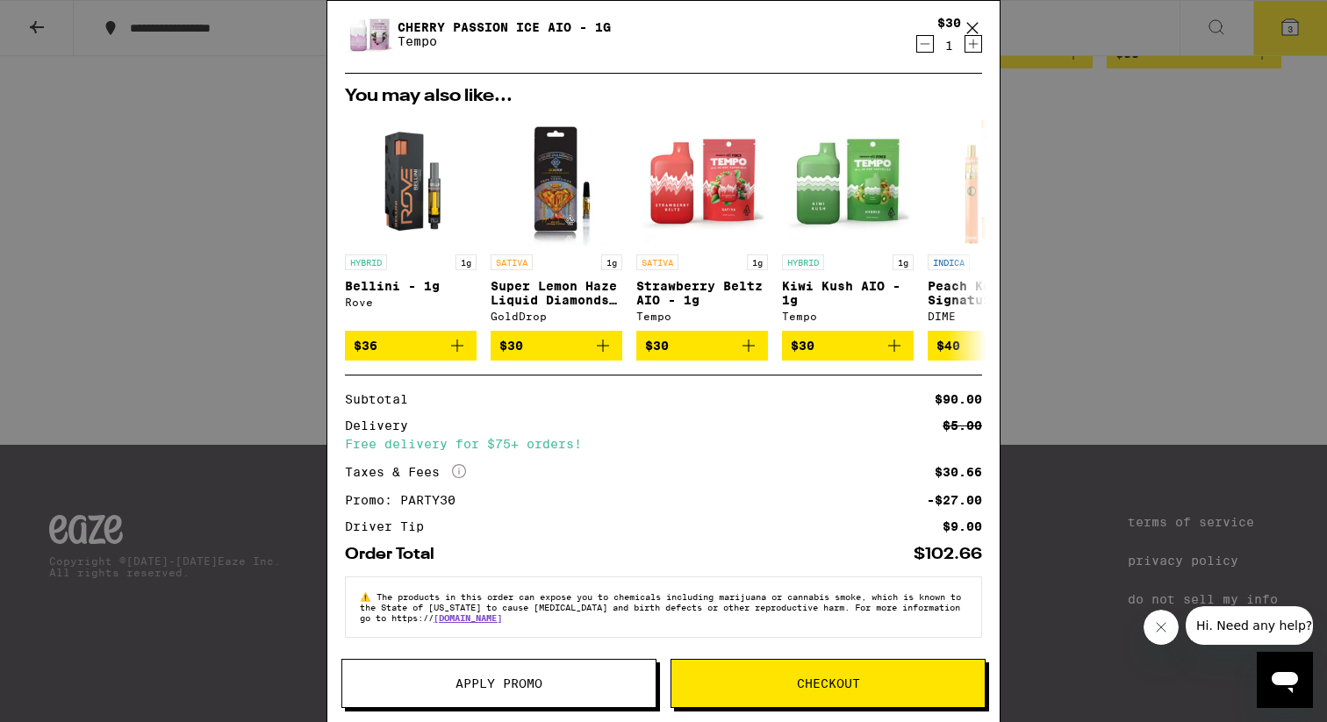
click at [830, 689] on span "Checkout" at bounding box center [828, 684] width 63 height 12
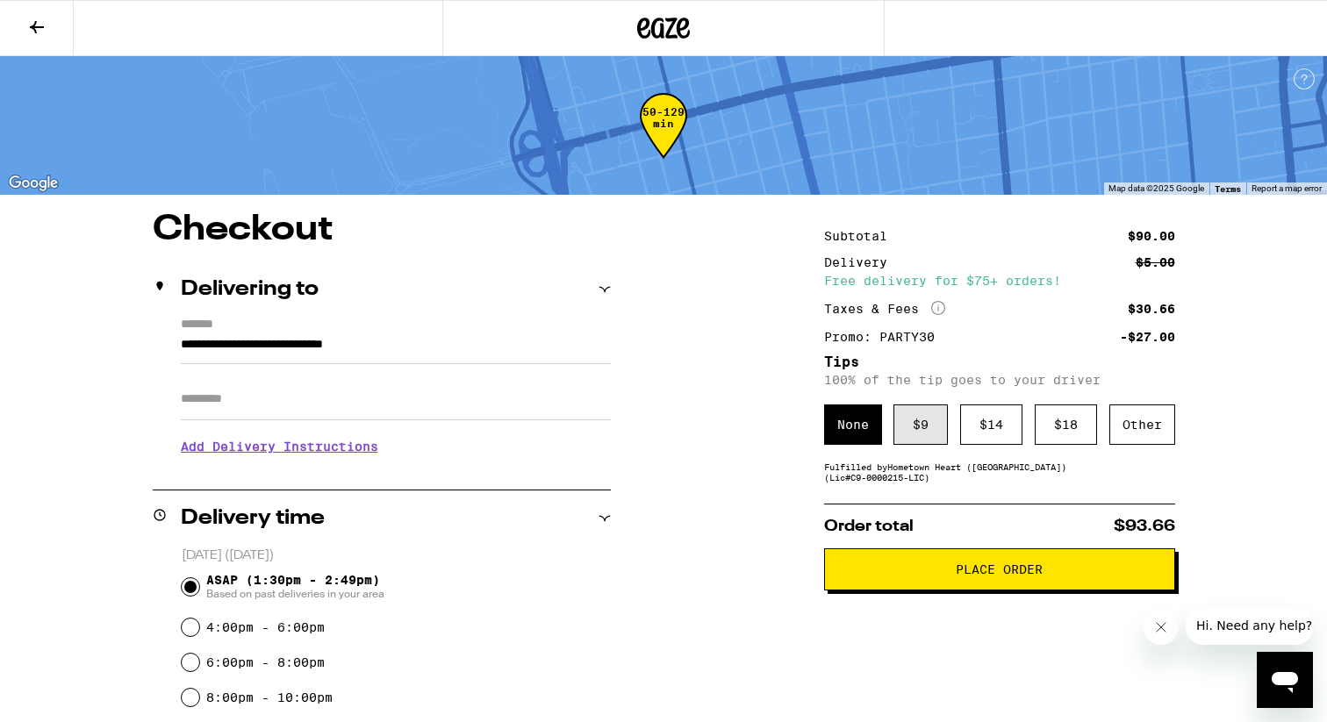
click at [931, 438] on div "$ 9" at bounding box center [921, 425] width 54 height 40
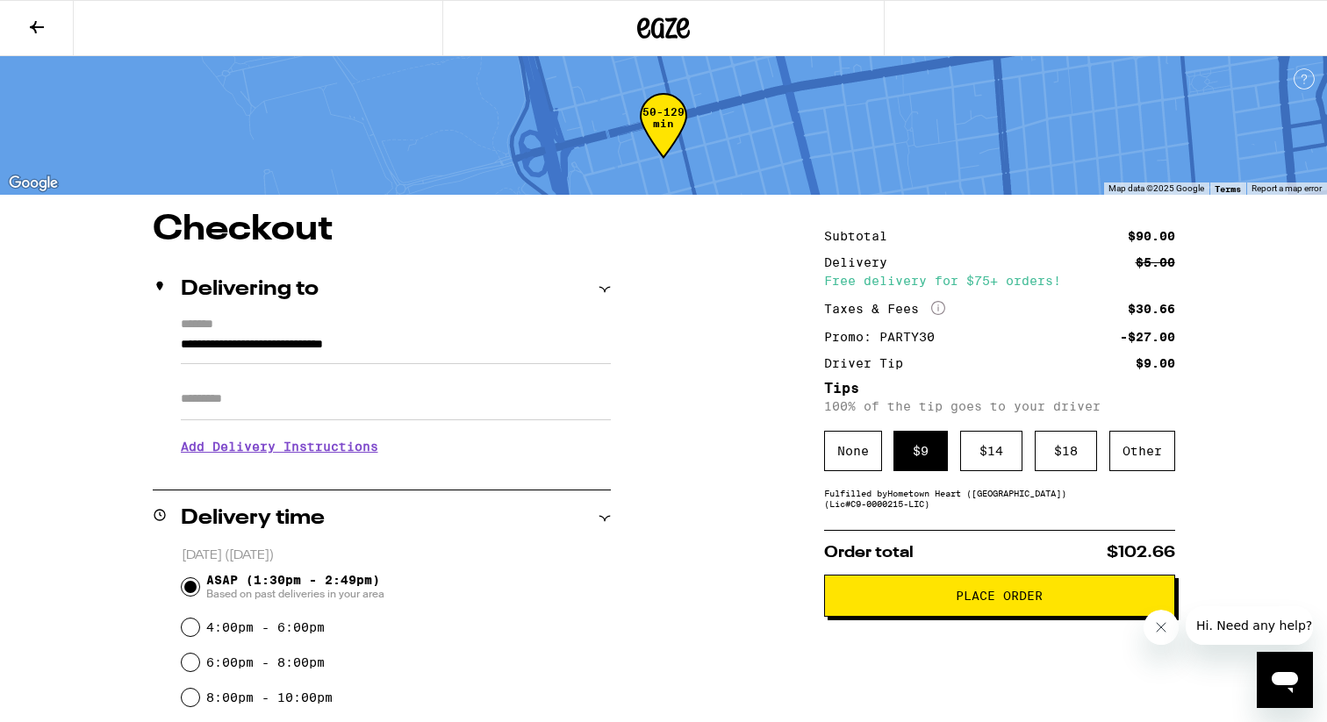
click at [1051, 602] on span "Place Order" at bounding box center [999, 596] width 321 height 12
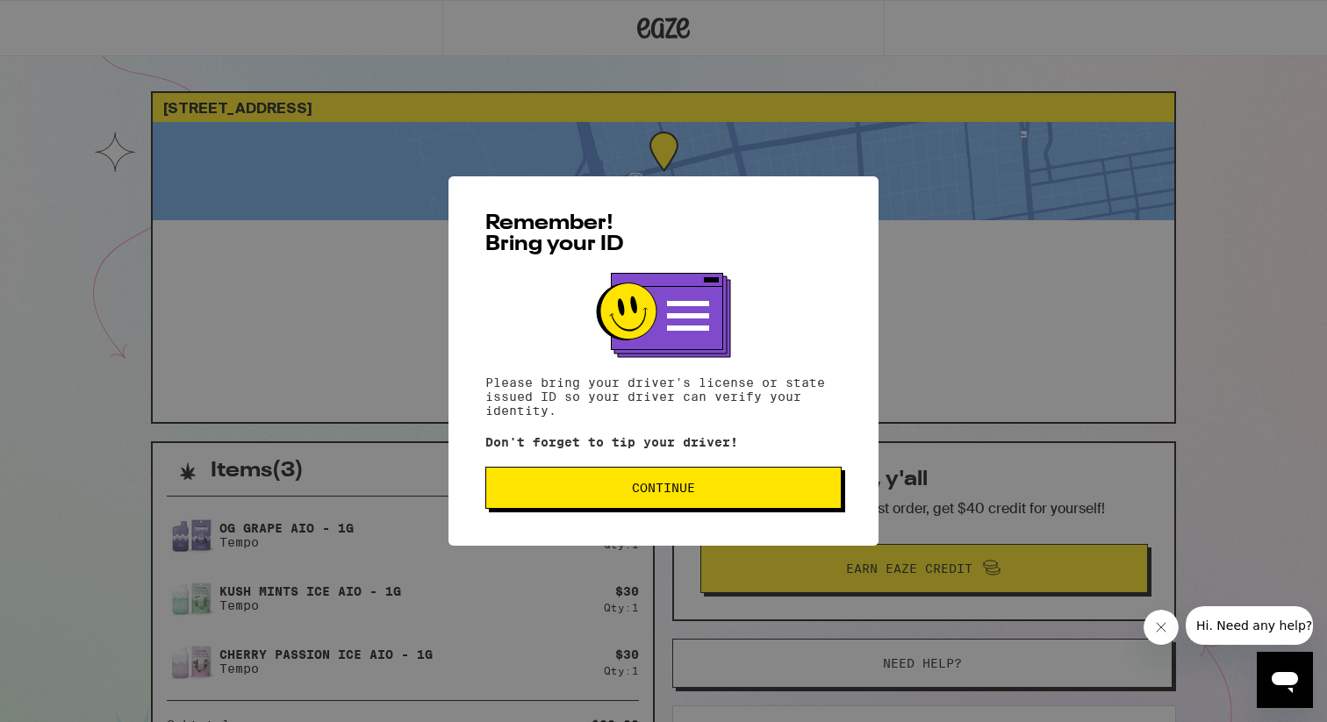
click at [657, 491] on span "Continue" at bounding box center [663, 488] width 63 height 12
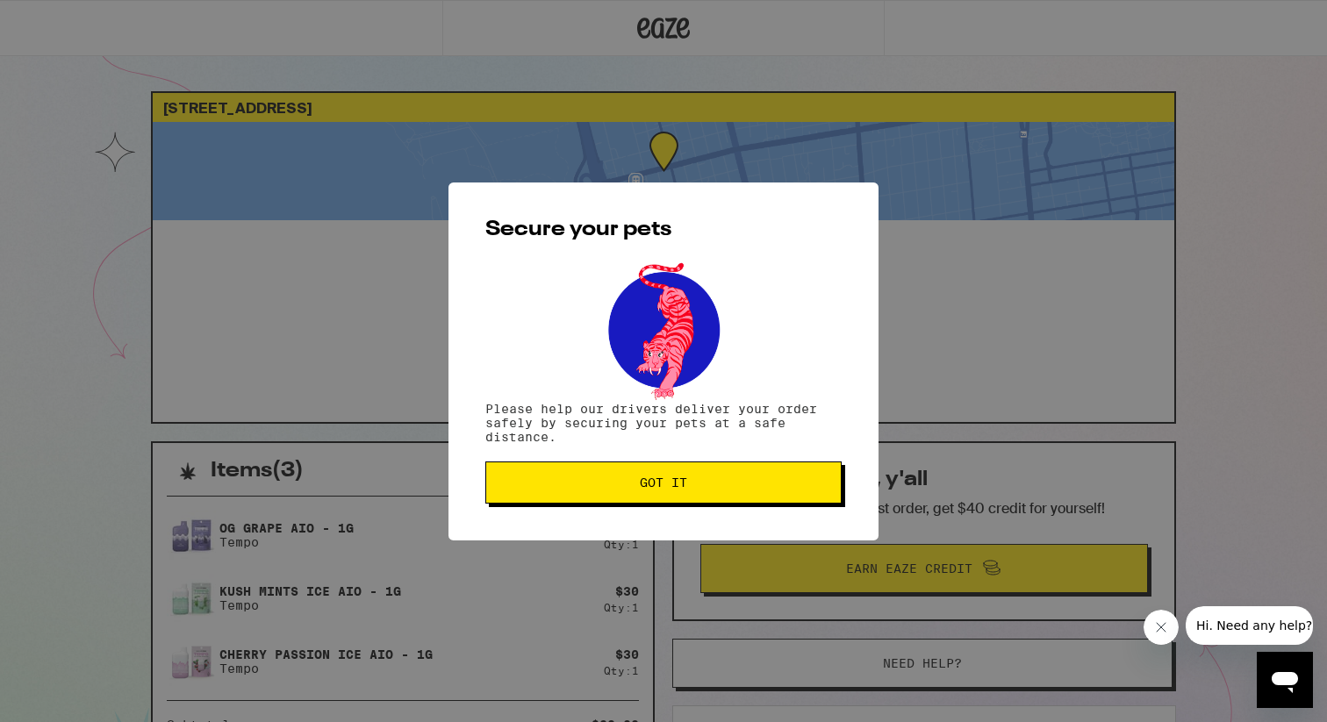
click at [657, 489] on span "Got it" at bounding box center [663, 483] width 47 height 12
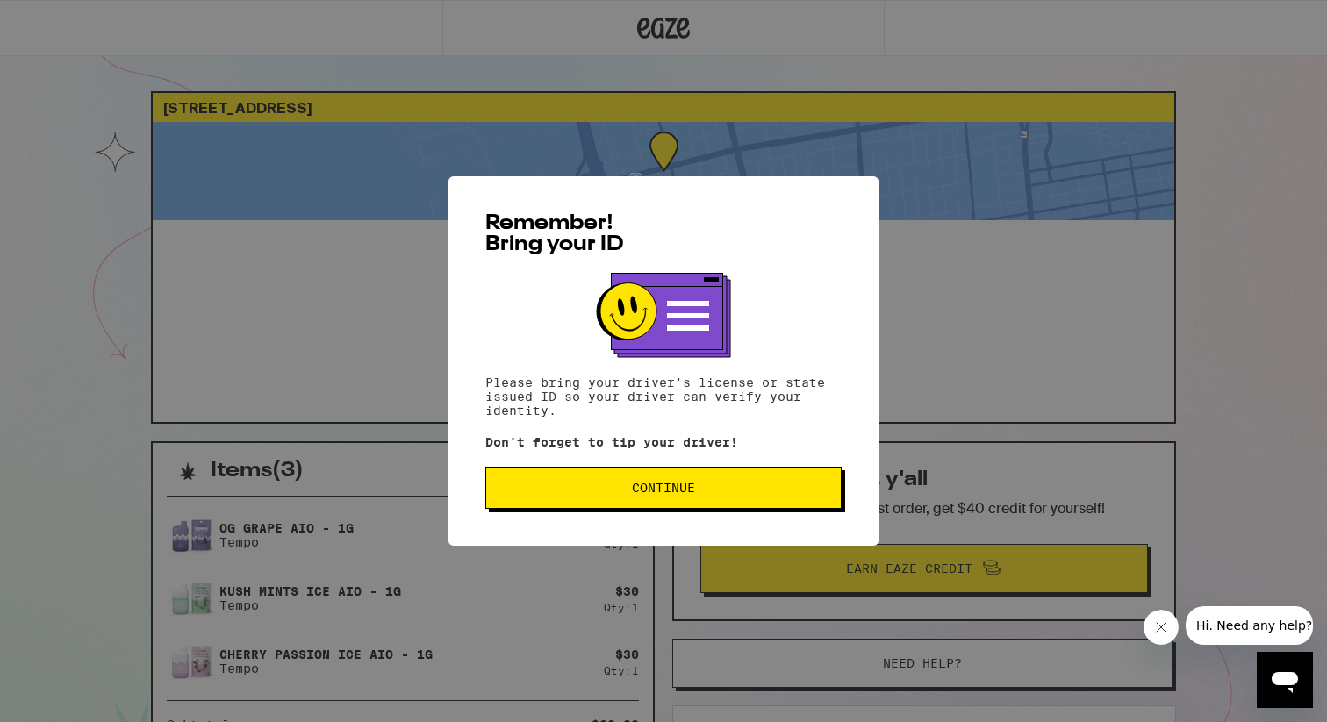
click at [610, 501] on button "Continue" at bounding box center [663, 488] width 356 height 42
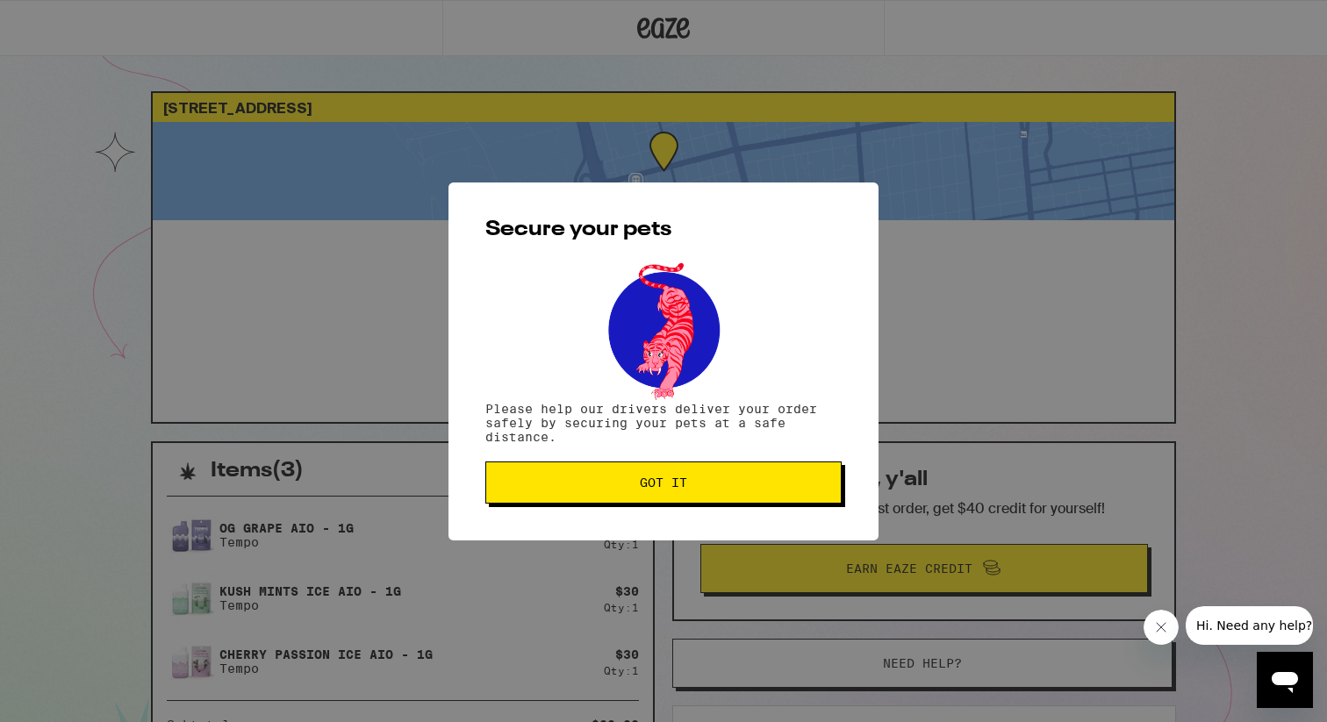
click at [610, 501] on button "Got it" at bounding box center [663, 483] width 356 height 42
